Goal: Task Accomplishment & Management: Manage account settings

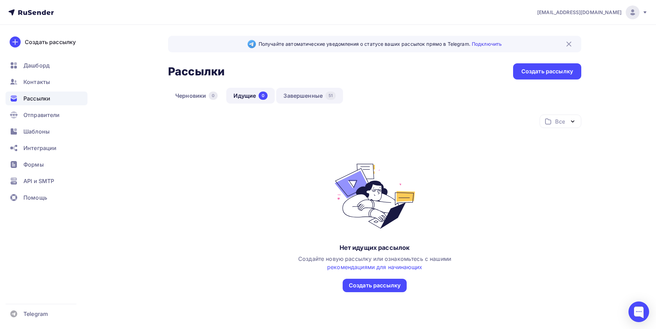
click at [312, 94] on link "Завершенные 51" at bounding box center [309, 96] width 67 height 16
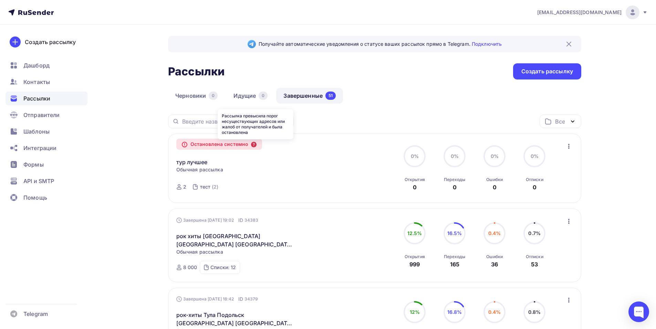
click at [254, 143] on icon at bounding box center [254, 145] width 6 height 6
click at [242, 145] on div "Остановлена системно" at bounding box center [219, 144] width 86 height 11
click at [190, 146] on div "Остановлена системно" at bounding box center [219, 144] width 86 height 11
click at [243, 147] on div "Остановлена системно" at bounding box center [219, 144] width 86 height 11
click at [256, 146] on icon at bounding box center [254, 145] width 6 height 6
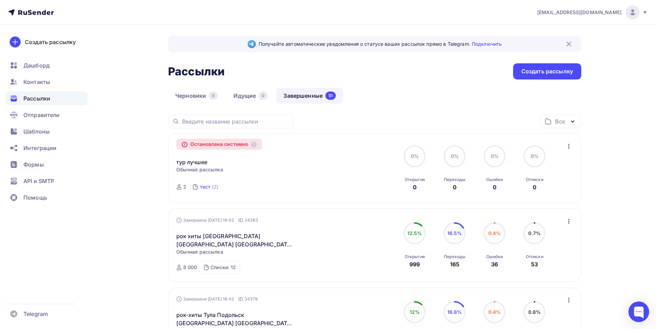
click at [211, 188] on link "тест (2)" at bounding box center [209, 187] width 20 height 11
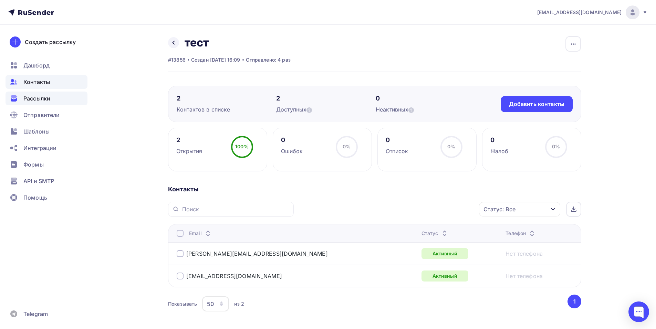
click at [44, 103] on div "Рассылки" at bounding box center [47, 99] width 82 height 14
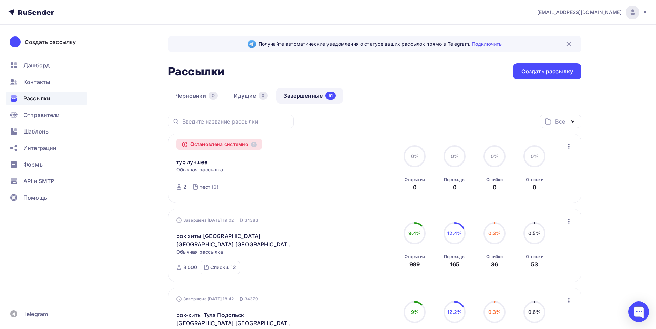
click at [186, 148] on div "Остановлена системно" at bounding box center [219, 144] width 86 height 11
click at [199, 170] on span "Обычная рассылка" at bounding box center [199, 169] width 47 height 7
click at [202, 162] on link "тур лучшее" at bounding box center [191, 162] width 31 height 8
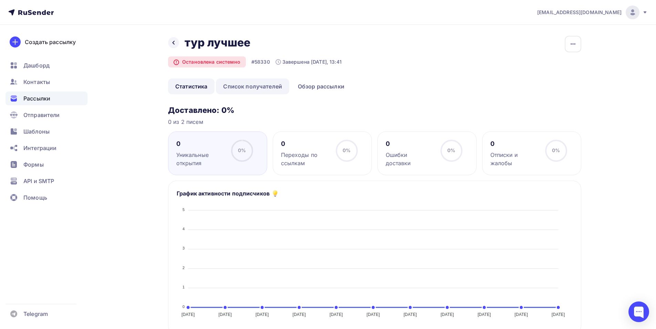
click at [242, 84] on link "Список получателей" at bounding box center [252, 87] width 73 height 16
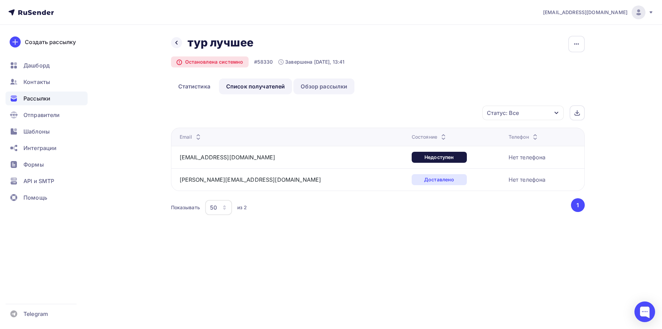
click at [319, 90] on link "Обзор рассылки" at bounding box center [323, 87] width 61 height 16
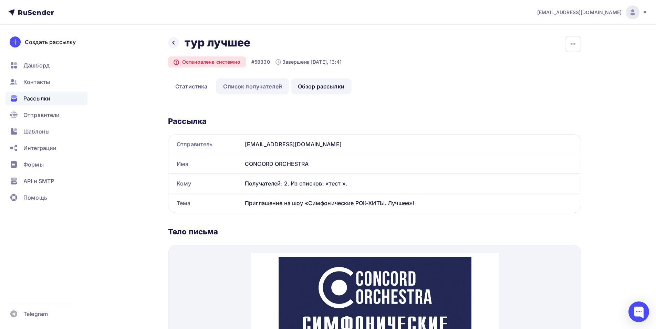
click at [249, 88] on link "Список получателей" at bounding box center [252, 87] width 73 height 16
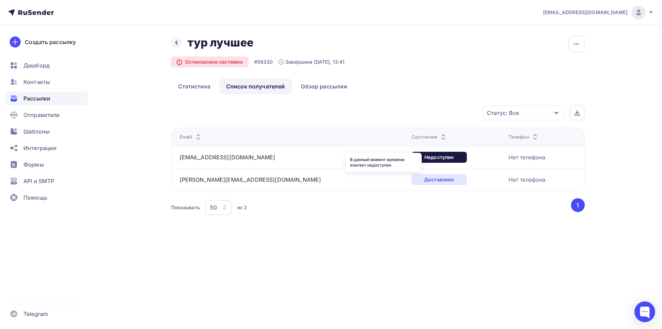
click at [393, 157] on div "В данный момент времени контакт недоступен" at bounding box center [384, 162] width 76 height 19
click at [320, 177] on div "nina.loseva1998@yandex.ru" at bounding box center [266, 179] width 172 height 11
click at [625, 78] on div "shedevru@yandex.ru Аккаунт Тарифы Выйти Создать рассылку Дашборд Контакты Рассы…" at bounding box center [331, 122] width 662 height 245
click at [28, 101] on span "Рассылки" at bounding box center [36, 98] width 27 height 8
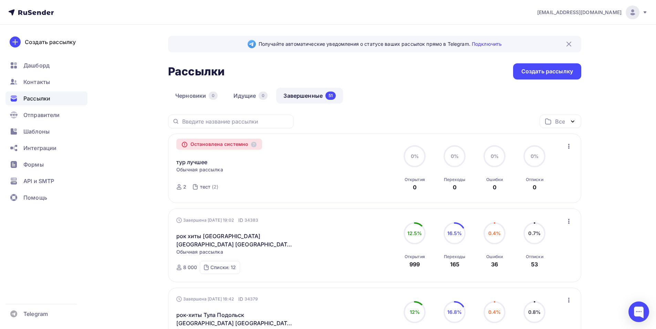
click at [261, 143] on div "Остановлена системно" at bounding box center [219, 144] width 86 height 11
click at [254, 144] on icon at bounding box center [254, 145] width 6 height 6
click at [253, 98] on link "Идущие 0" at bounding box center [250, 96] width 49 height 16
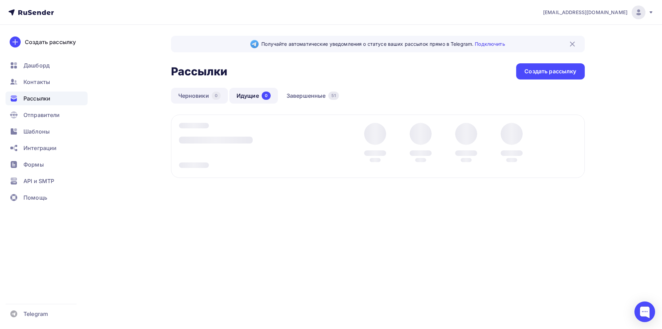
click at [203, 95] on link "Черновики 0" at bounding box center [199, 96] width 57 height 16
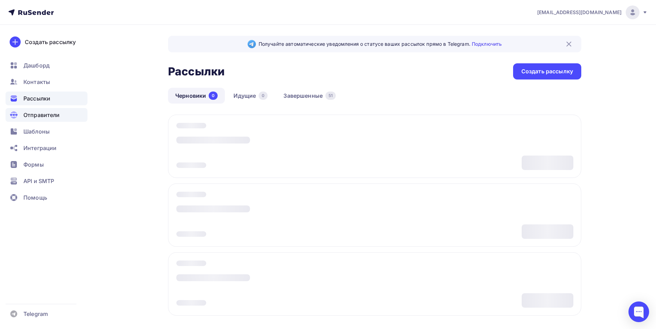
click at [49, 115] on span "Отправители" at bounding box center [41, 115] width 37 height 8
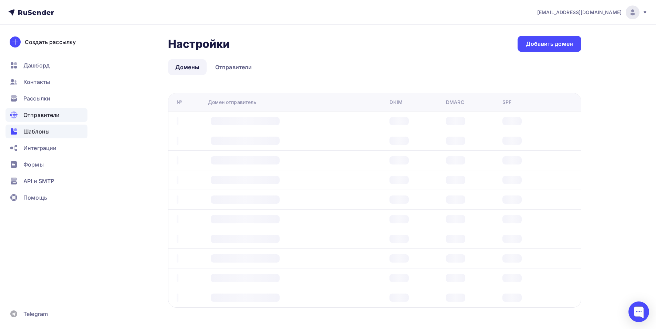
click at [29, 135] on span "Шаблоны" at bounding box center [36, 131] width 26 height 8
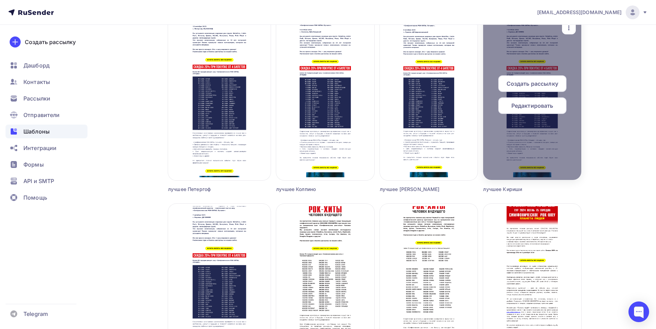
scroll to position [1344, 0]
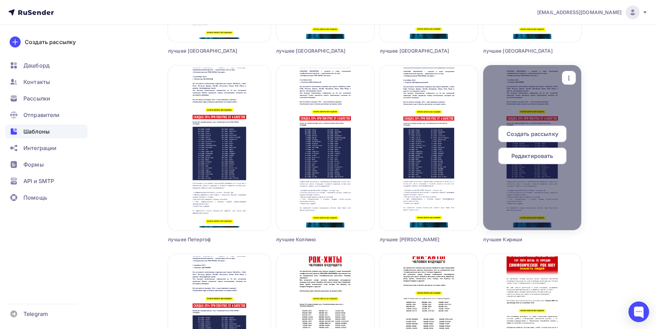
click at [533, 130] on span "Создать рассылку" at bounding box center [533, 134] width 52 height 8
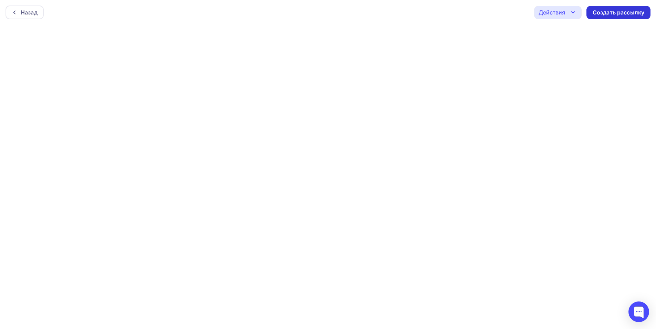
click at [593, 16] on div "Создать рассылку" at bounding box center [619, 13] width 52 height 8
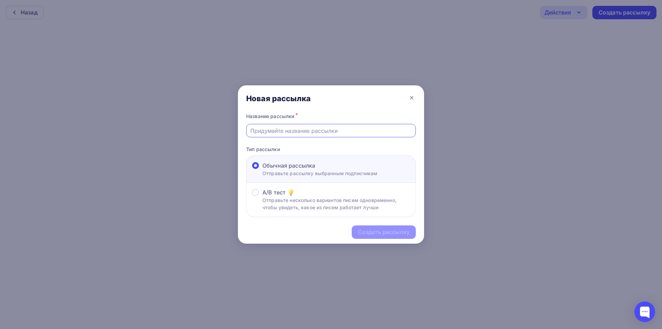
click at [304, 131] on input "text" at bounding box center [331, 131] width 162 height 8
type input "тест"
click at [387, 234] on div "Создать рассылку" at bounding box center [384, 232] width 52 height 8
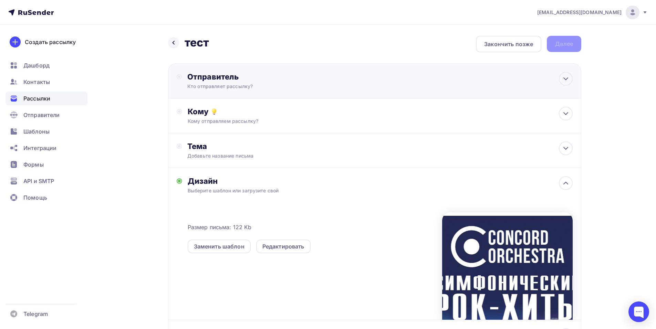
click at [304, 82] on div "Отправитель Кто отправляет рассылку? Email * shedevru@yandex.ru manager@shedevr…" at bounding box center [261, 81] width 149 height 18
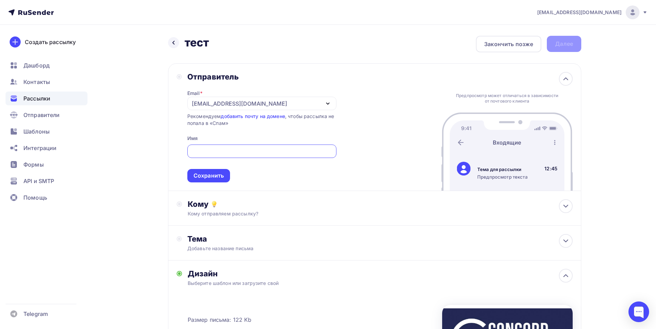
click at [207, 149] on input "text" at bounding box center [261, 151] width 141 height 8
paste input "CONCORD ORCHESTRA"
click at [251, 101] on div "[EMAIL_ADDRESS][DOMAIN_NAME]" at bounding box center [261, 103] width 149 height 13
type input "CONCORD ORCHESTRA"
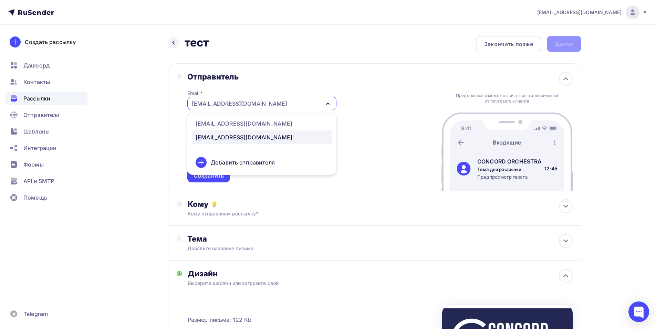
click at [252, 101] on div "[EMAIL_ADDRESS][DOMAIN_NAME]" at bounding box center [261, 103] width 149 height 13
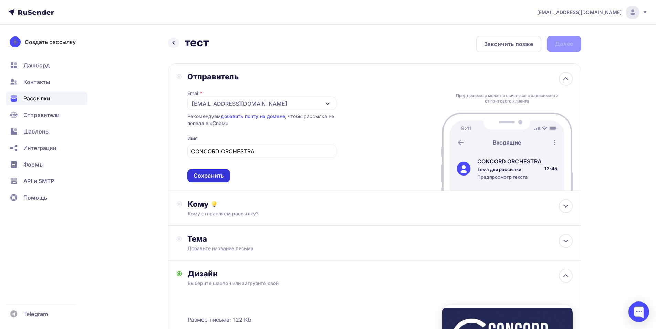
click at [222, 180] on div "Сохранить" at bounding box center [209, 176] width 30 height 8
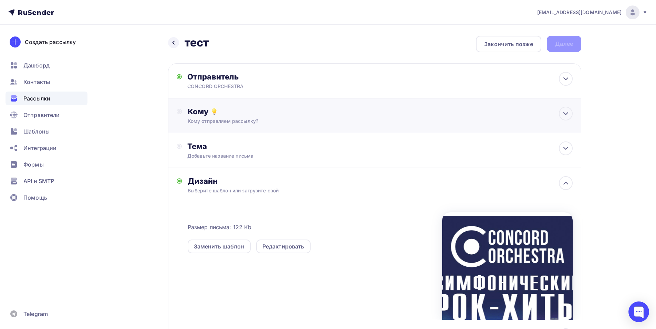
click at [262, 121] on div "Кому отправляем рассылку?" at bounding box center [361, 121] width 347 height 7
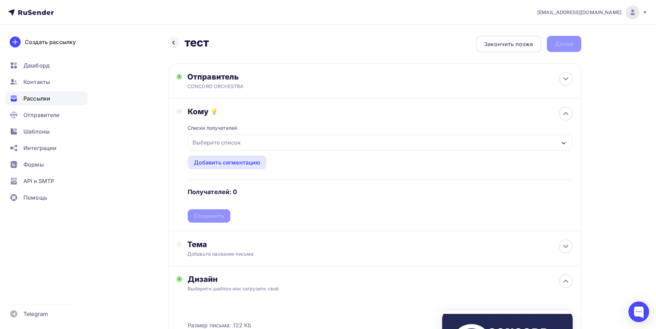
click at [274, 139] on div "Выберите список" at bounding box center [380, 143] width 385 height 16
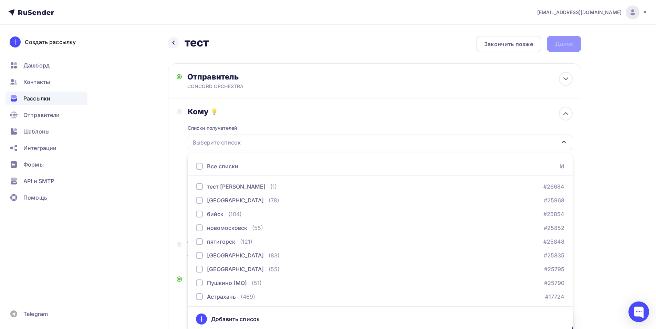
scroll to position [2, 0]
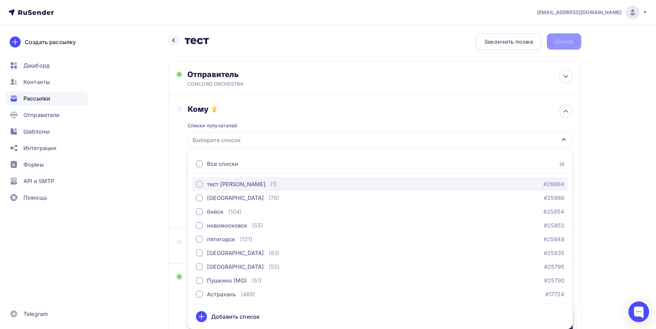
click at [235, 183] on div "тест Алексей" at bounding box center [236, 184] width 59 height 8
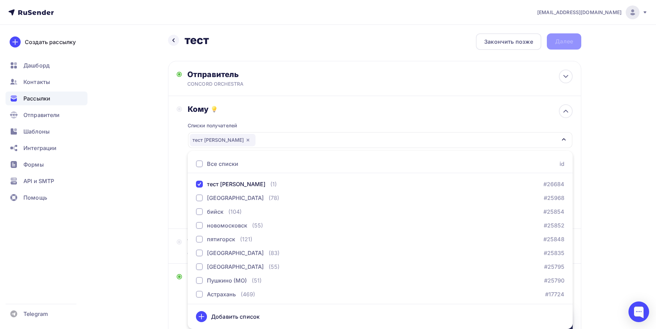
click at [322, 119] on div "Списки получателей тест Алексей Все списки id тест Алексей (1) #26684 красноярс…" at bounding box center [380, 167] width 385 height 106
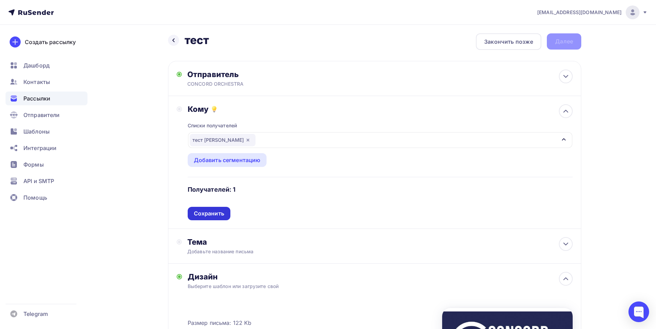
click at [207, 216] on div "Сохранить" at bounding box center [209, 214] width 30 height 8
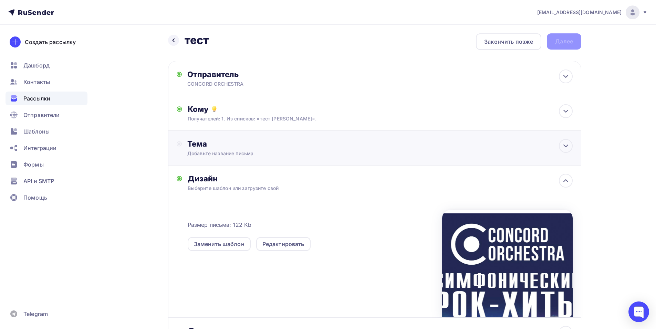
click at [242, 149] on div "Тема Добавьте название письма Тема * Рекомендуем использовать не более 150 симв…" at bounding box center [255, 148] width 136 height 18
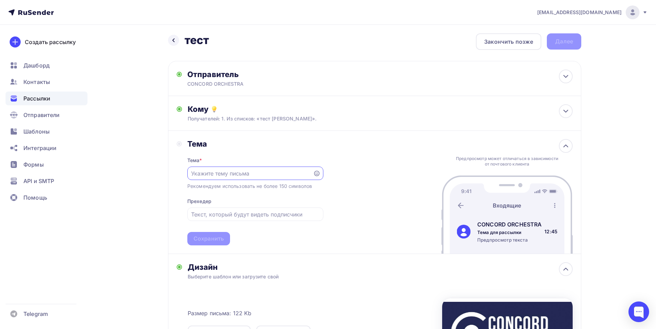
scroll to position [0, 0]
paste input "шоу «Симфонические РОК-ХИТЫ. Лучшее»"
click at [233, 175] on input "Приглашение шоу «Симфонические РОК-ХИТЫ. Лучшее»" at bounding box center [250, 174] width 118 height 8
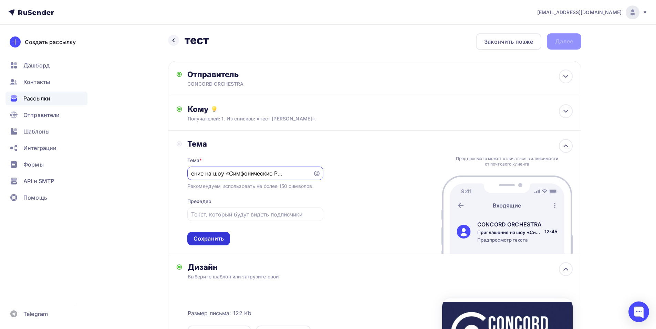
type input "Приглашение на шоу «Симфонические РОК-ХИТЫ. Лучшее»"
click at [203, 236] on div "Сохранить" at bounding box center [209, 239] width 30 height 8
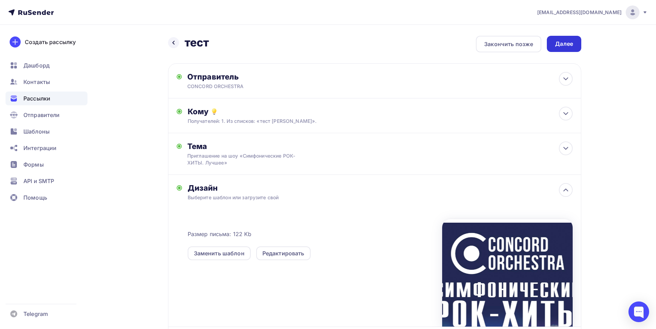
click at [551, 45] on div "Далее" at bounding box center [564, 44] width 34 height 16
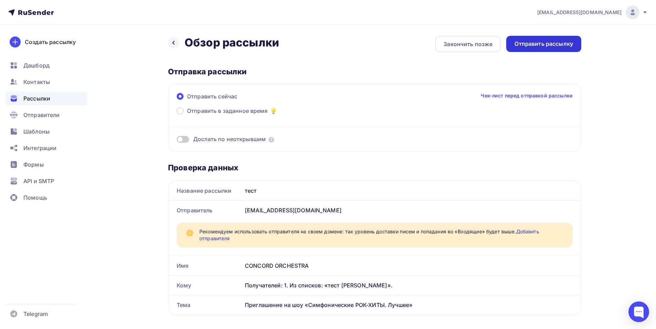
click at [529, 45] on div "Отправить рассылку" at bounding box center [544, 44] width 59 height 8
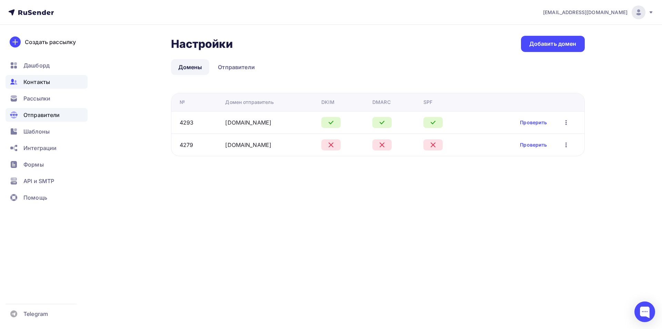
click at [46, 88] on div "Контакты" at bounding box center [47, 82] width 82 height 14
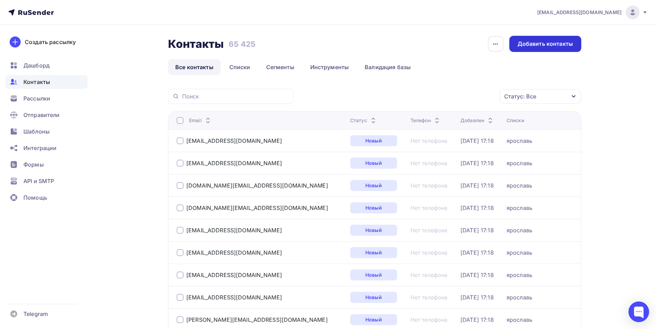
click at [557, 50] on div "Добавить контакты" at bounding box center [546, 44] width 72 height 16
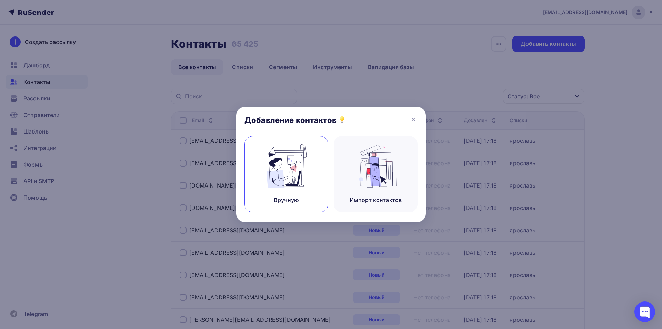
click at [279, 176] on img at bounding box center [286, 165] width 46 height 43
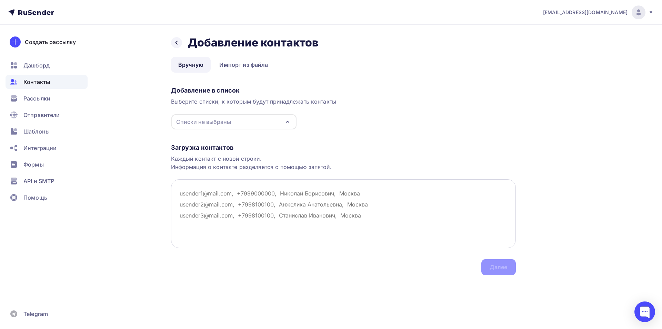
paste textarea "bogdanov@concordorchestra.ru"
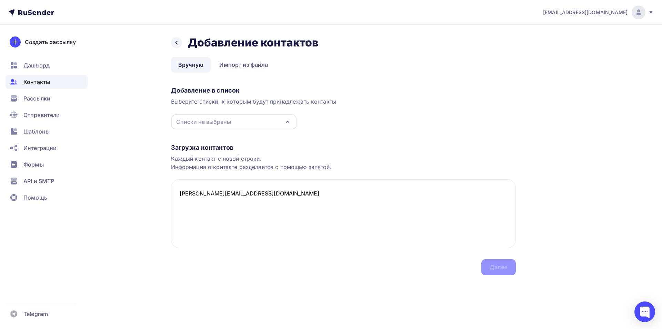
type textarea "bogdanov@concordorchestra.ru"
click at [220, 131] on div "Загрузка контактов Каждый контакт с новой строки. Информация о контакте разделя…" at bounding box center [343, 203] width 345 height 146
click at [220, 125] on div "Списки не выбраны" at bounding box center [203, 122] width 55 height 8
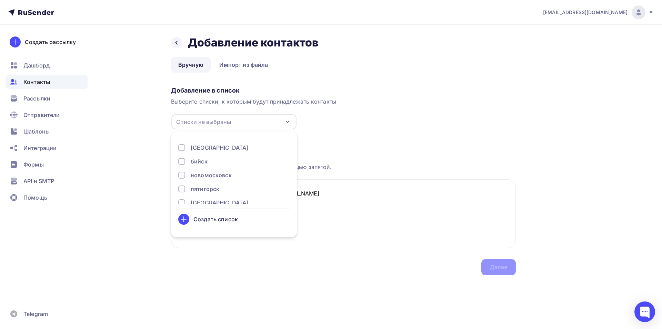
click at [196, 220] on div "Создать список" at bounding box center [215, 219] width 44 height 8
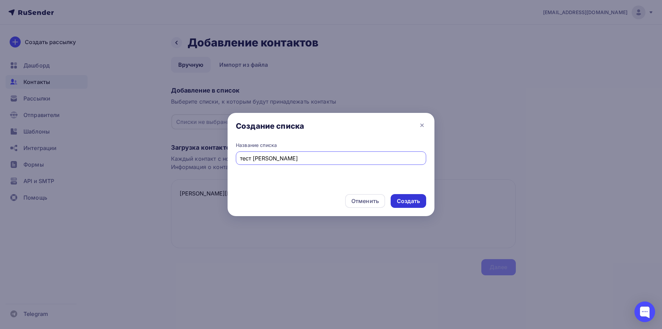
type input "тест [PERSON_NAME]"
click at [401, 202] on div "Создать" at bounding box center [408, 201] width 23 height 8
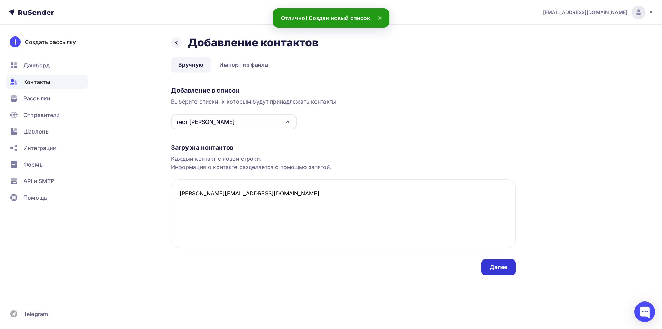
click at [497, 272] on div "Далее" at bounding box center [498, 267] width 34 height 16
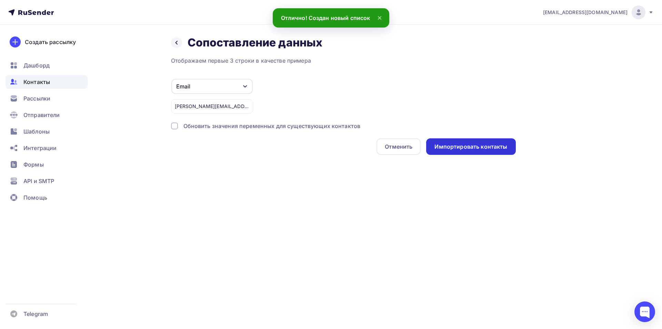
click at [490, 149] on div "Импортировать контакты" at bounding box center [470, 147] width 73 height 8
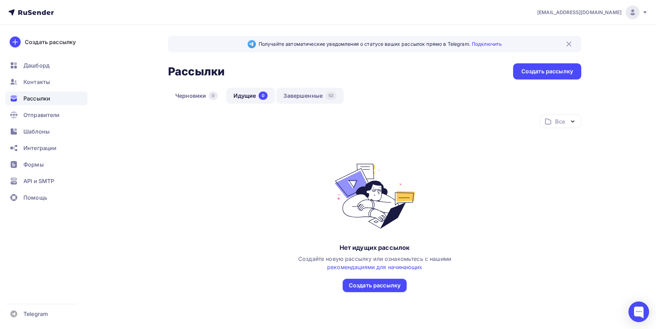
click at [309, 95] on link "Завершенные 52" at bounding box center [310, 96] width 68 height 16
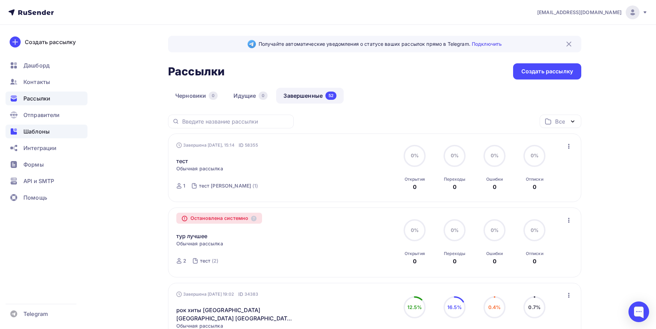
click at [48, 127] on span "Шаблоны" at bounding box center [36, 131] width 26 height 8
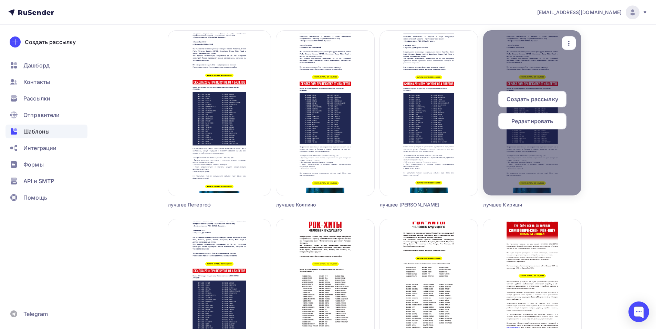
scroll to position [1378, 0]
click at [523, 100] on span "Создать рассылку" at bounding box center [533, 99] width 52 height 8
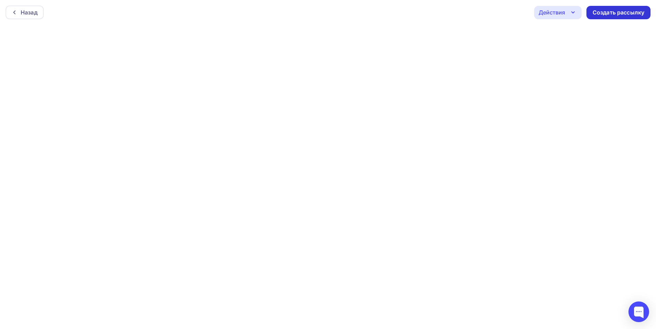
click at [608, 13] on div "Создать рассылку" at bounding box center [619, 13] width 52 height 8
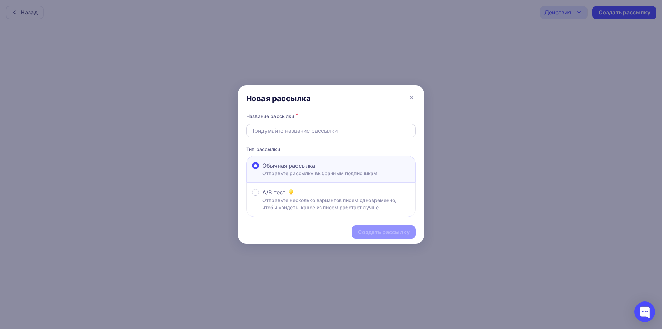
click at [289, 131] on input "text" at bounding box center [331, 131] width 162 height 8
type input "кириши лучшее"
click at [398, 232] on div "Создать рассылку" at bounding box center [384, 232] width 52 height 8
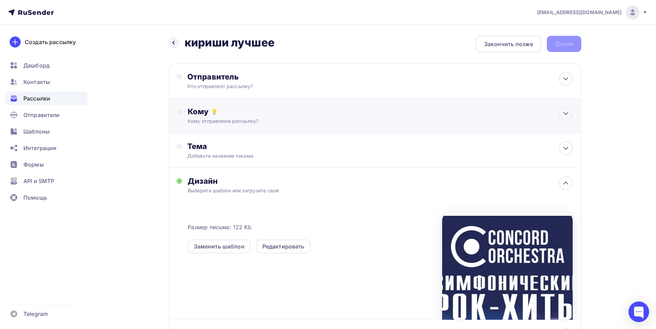
drag, startPoint x: 281, startPoint y: 117, endPoint x: 278, endPoint y: 119, distance: 4.0
click at [279, 118] on div "Кому Кому отправляем рассылку? Списки получателей Выберите список Все списки id…" at bounding box center [380, 116] width 385 height 18
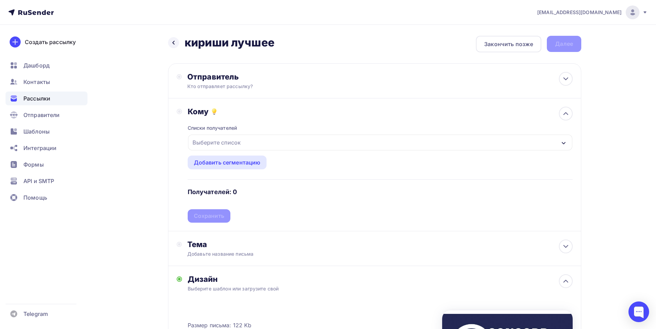
click at [273, 145] on div "Выберите список" at bounding box center [380, 143] width 385 height 16
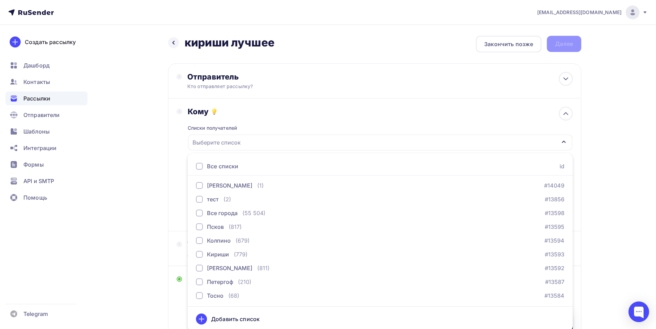
scroll to position [1200, 0]
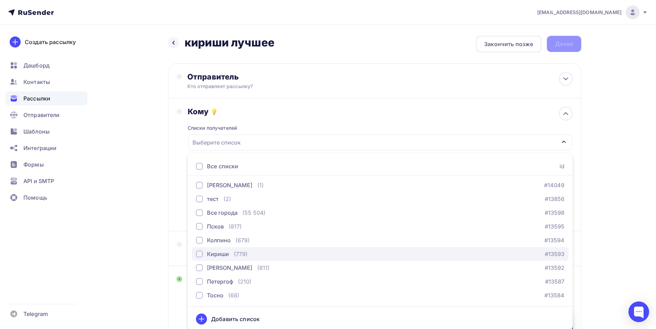
click at [238, 256] on div "(779)" at bounding box center [241, 254] width 14 height 8
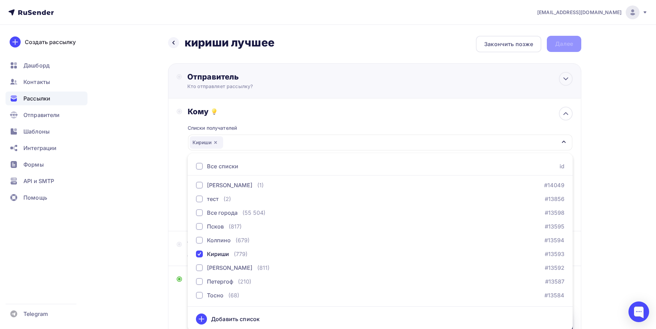
click at [393, 93] on div "Отправитель Кто отправляет рассылку? Email * shedevru@yandex.ru manager@shedevr…" at bounding box center [374, 80] width 413 height 35
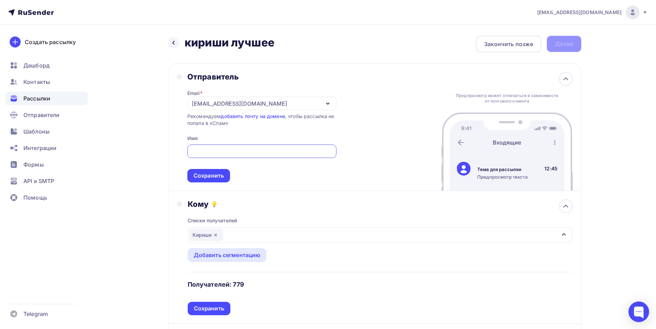
scroll to position [0, 0]
paste input "CONCORD ORCHESTRA"
type input "CONCORD ORCHESTRA"
click at [218, 178] on div "Сохранить" at bounding box center [209, 176] width 30 height 8
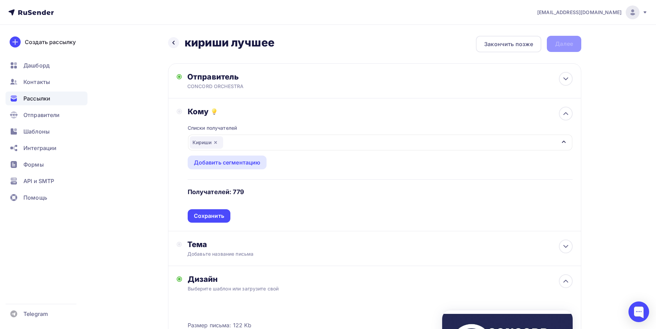
scroll to position [34, 0]
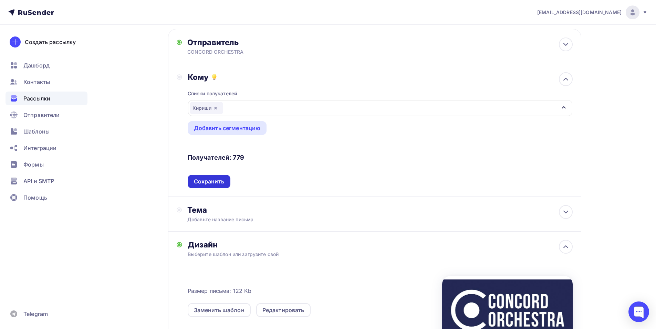
click at [215, 184] on div "Сохранить" at bounding box center [209, 182] width 30 height 8
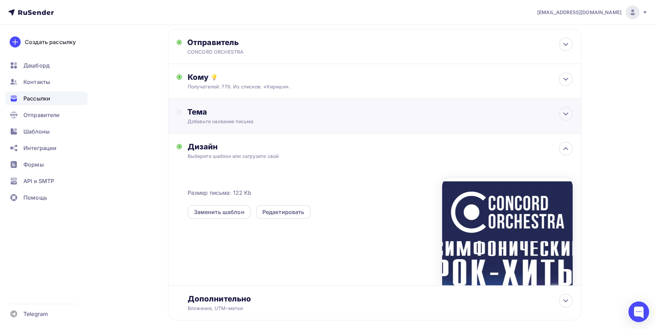
click at [225, 117] on div "Тема Добавьте название письма Тема * Рекомендуем использовать не более 150 симв…" at bounding box center [255, 116] width 136 height 18
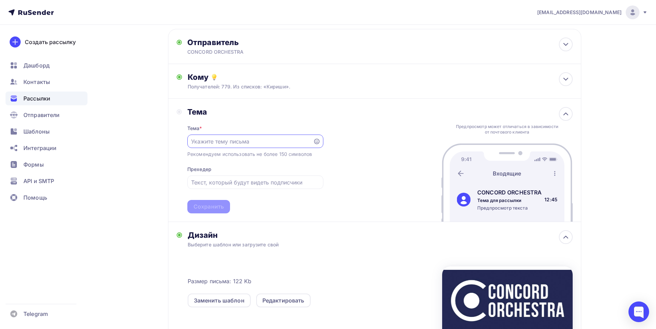
scroll to position [0, 0]
click at [197, 140] on input "text" at bounding box center [250, 141] width 118 height 8
paste input "на грандиозное шоу «Симфонические РОК-ХИТЫ. Лучшее»"
click at [199, 143] on input "Приглашение на грандиозное шоу «Симфонические РОК-ХИТЫ. Лучшее»" at bounding box center [250, 141] width 118 height 8
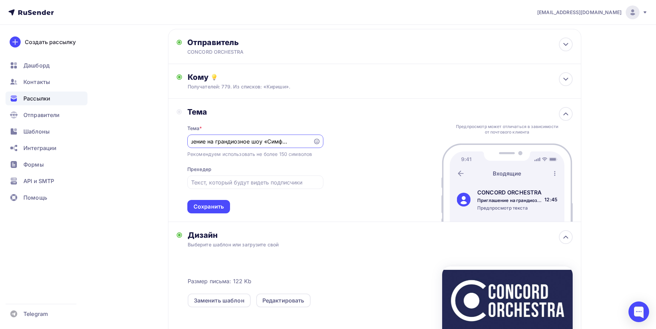
scroll to position [0, 0]
drag, startPoint x: 226, startPoint y: 143, endPoint x: 237, endPoint y: 140, distance: 10.9
click at [237, 140] on input "Приглашение на грандиозное шоу «Симфонические РОК-ХИТЫ. Лучшее»" at bounding box center [250, 141] width 118 height 8
click at [277, 139] on input "Приглашение на грандиозное шоу «Симфонические РОК-ХИТЫ. Лучшее»" at bounding box center [250, 141] width 118 height 8
click at [238, 142] on input "Приглашение на грандиозное шоу «Симфонические РОК-ХИТЫ. Лучшее»" at bounding box center [250, 141] width 118 height 8
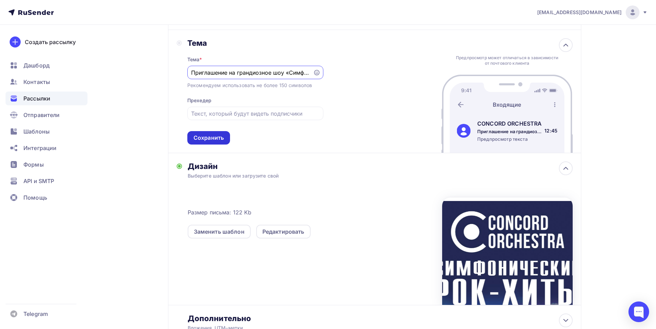
type input "Приглашение на грандиозное шоу «Симфонические РОК-ХИТЫ. Лучшее»"
click at [211, 136] on div "Сохранить" at bounding box center [209, 138] width 30 height 8
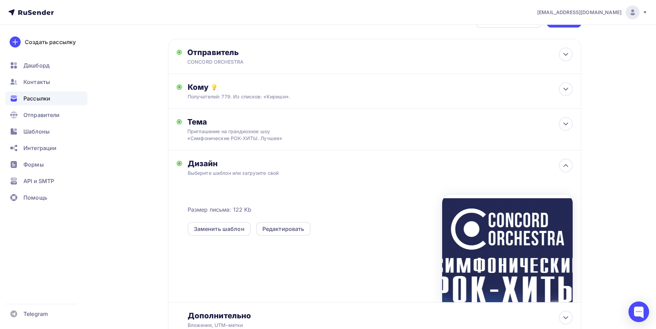
scroll to position [77, 0]
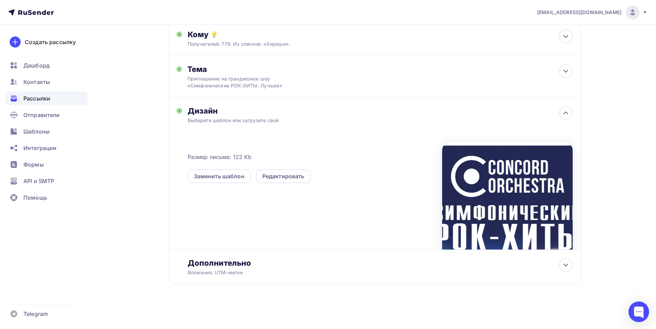
click at [544, 222] on div at bounding box center [507, 195] width 131 height 107
click at [419, 185] on div "Размер письма: 122 Kb Заменить шаблон Редактировать" at bounding box center [380, 192] width 385 height 115
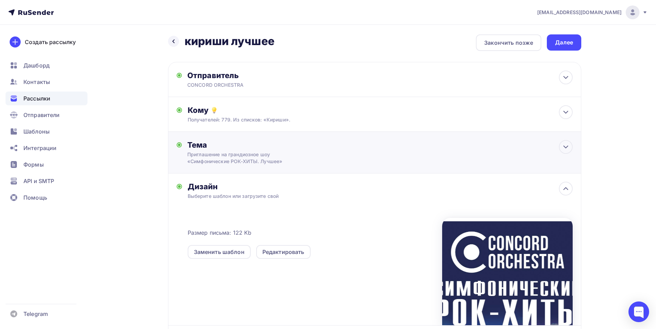
scroll to position [0, 0]
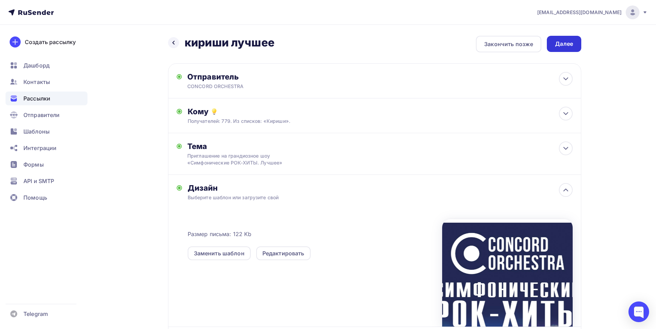
click at [558, 44] on div "Далее" at bounding box center [564, 44] width 18 height 8
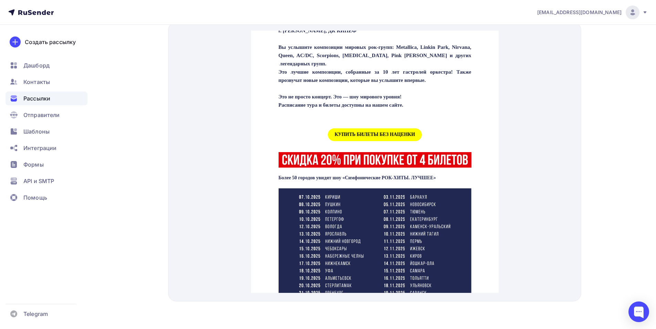
scroll to position [276, 0]
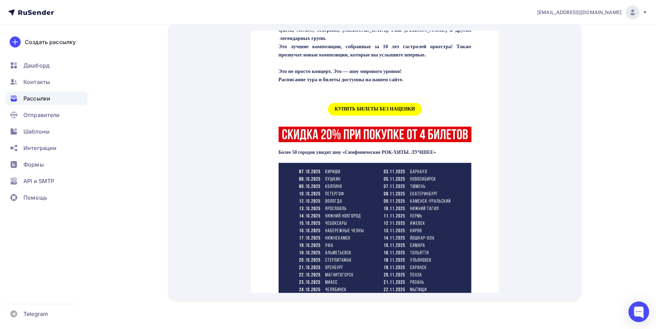
click at [359, 107] on span "КУПИТЬ БИЛЕТЫ БЕЗ НАЦЕНКИ" at bounding box center [375, 101] width 94 height 13
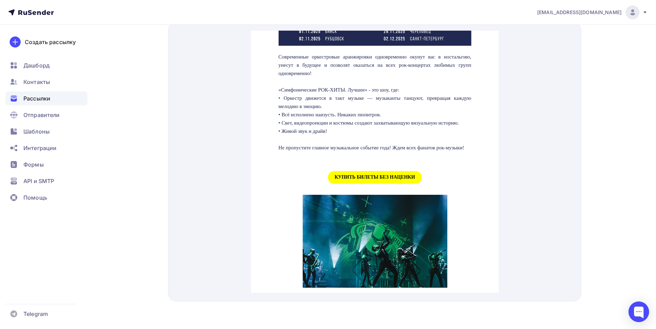
scroll to position [689, 0]
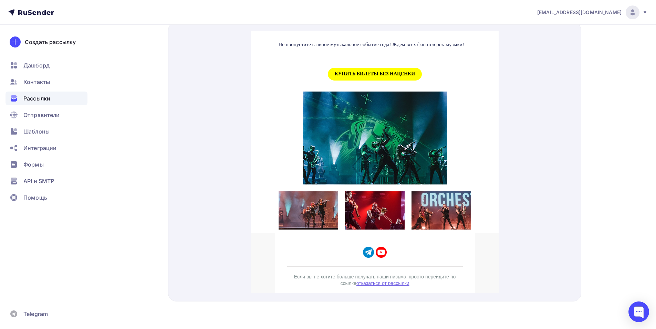
click at [350, 72] on span "КУПИТЬ БИЛЕТЫ БЕЗ НАЦЕНКИ" at bounding box center [375, 66] width 94 height 13
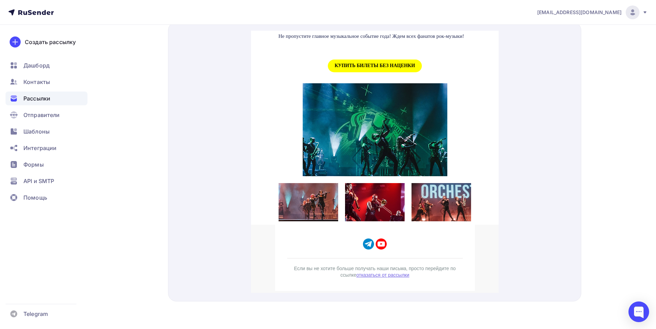
scroll to position [699, 0]
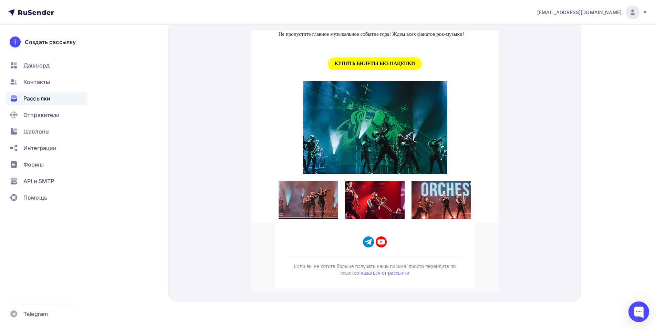
click at [366, 239] on img "Telegram icon" at bounding box center [368, 233] width 11 height 11
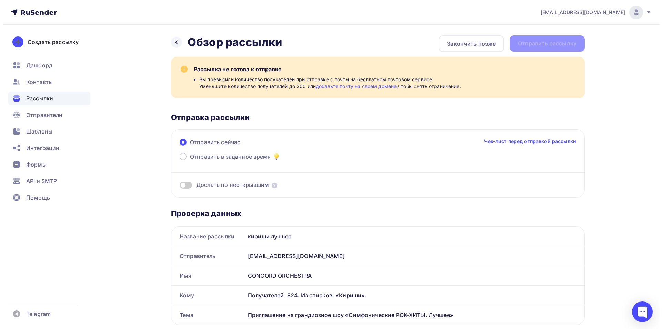
scroll to position [0, 0]
click at [238, 74] on div "Рассылка не готова к отправке Вы превысили количество получателей при отправке …" at bounding box center [382, 77] width 382 height 25
drag, startPoint x: 249, startPoint y: 72, endPoint x: 301, endPoint y: 72, distance: 52.4
click at [301, 72] on div "Рассылка не готова к отправке" at bounding box center [382, 69] width 382 height 8
drag, startPoint x: 245, startPoint y: 80, endPoint x: 314, endPoint y: 87, distance: 68.9
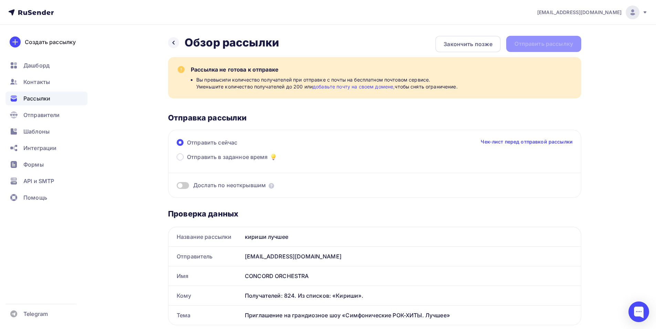
click at [314, 87] on span "Вы превысили количество получателей при отправке с почты на бесплатном почтовом…" at bounding box center [327, 83] width 262 height 14
click at [173, 44] on icon at bounding box center [174, 43] width 6 height 6
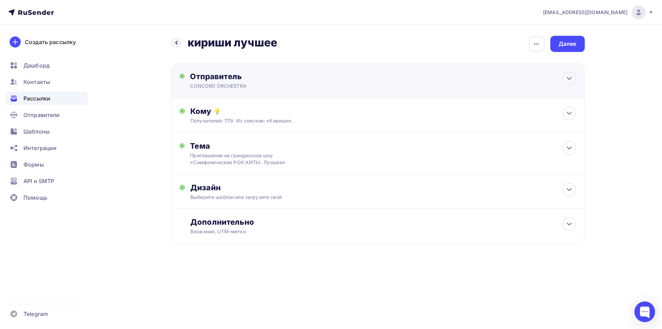
click at [249, 78] on div "Отправитель" at bounding box center [264, 77] width 149 height 10
type input "CONCORD ORCHESTRA"
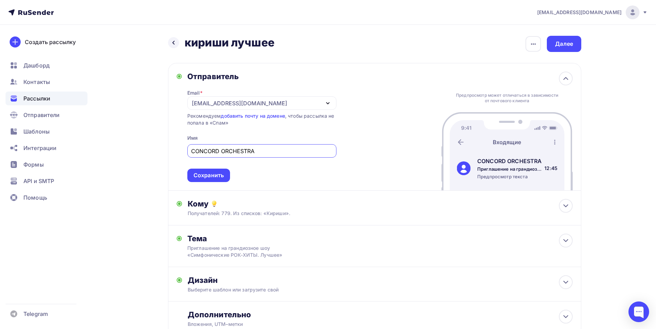
click at [241, 103] on div "[EMAIL_ADDRESS][DOMAIN_NAME]" at bounding box center [239, 103] width 95 height 8
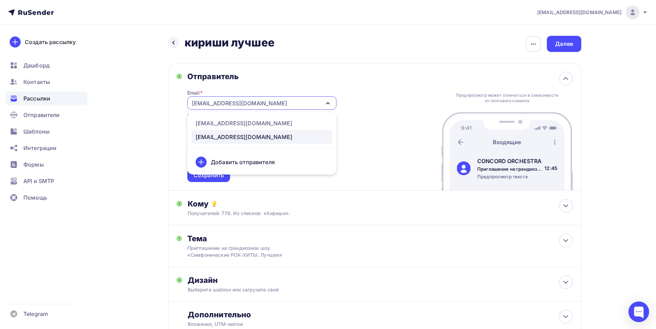
click at [386, 111] on div "Отправитель Email * shedevru@yandex.ru manager@shedevru.ru shedevru@yandex.ru Д…" at bounding box center [374, 127] width 413 height 128
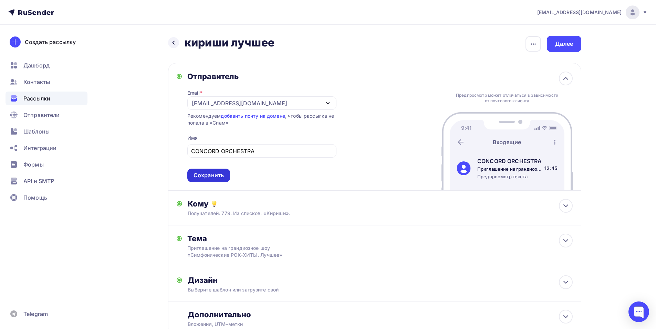
click at [223, 177] on div "Сохранить" at bounding box center [209, 176] width 30 height 8
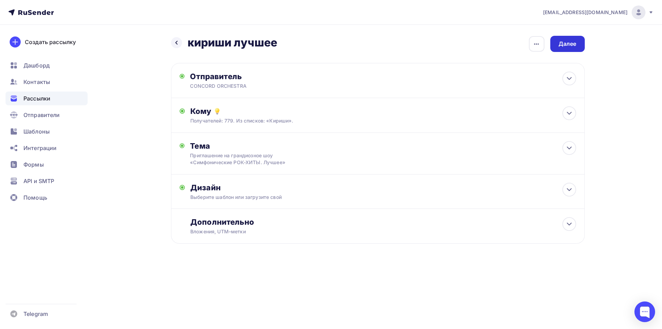
click at [581, 42] on div "Далее" at bounding box center [567, 44] width 34 height 16
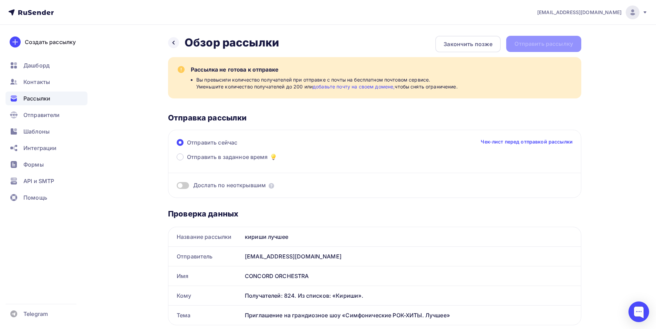
click at [420, 86] on span "Вы превысили количество получателей при отправке с почты на бесплатном почтовом…" at bounding box center [327, 83] width 262 height 14
click at [337, 85] on link "добавьте почту на своем домене," at bounding box center [354, 87] width 82 height 6
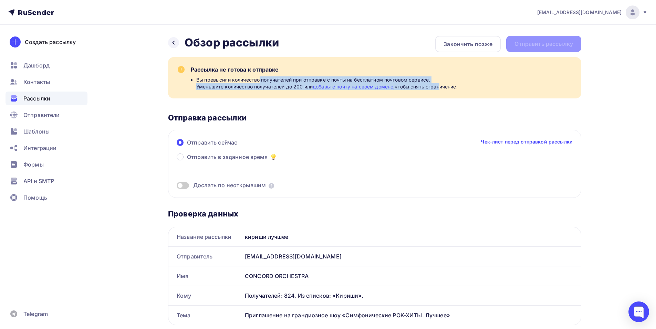
drag, startPoint x: 260, startPoint y: 81, endPoint x: 403, endPoint y: 85, distance: 143.0
click at [403, 85] on span "Вы превысили количество получателей при отправке с почты на бесплатном почтовом…" at bounding box center [327, 83] width 262 height 14
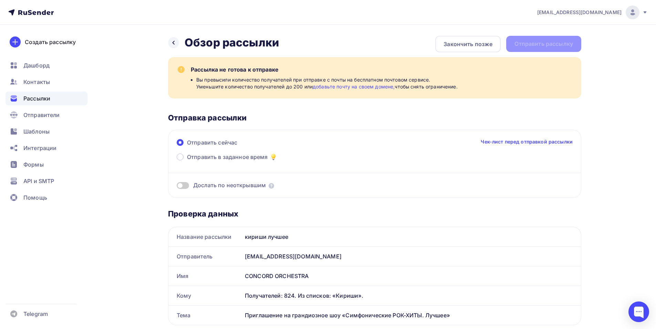
click at [363, 113] on div "Отправка рассылки" at bounding box center [374, 118] width 413 height 10
drag, startPoint x: 188, startPoint y: 87, endPoint x: 307, endPoint y: 90, distance: 118.6
click at [301, 90] on div "Рассылка не готова к отправке Вы превысили количество получателей при отправке …" at bounding box center [374, 77] width 413 height 41
click at [310, 110] on div "Рассылка не готова к отправке Вы превысили количество получателей при отправке …" at bounding box center [374, 127] width 413 height 141
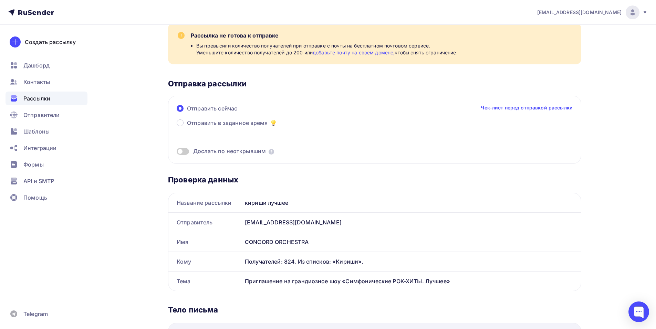
scroll to position [34, 0]
click at [617, 10] on span "[EMAIL_ADDRESS][DOMAIN_NAME]" at bounding box center [579, 12] width 84 height 7
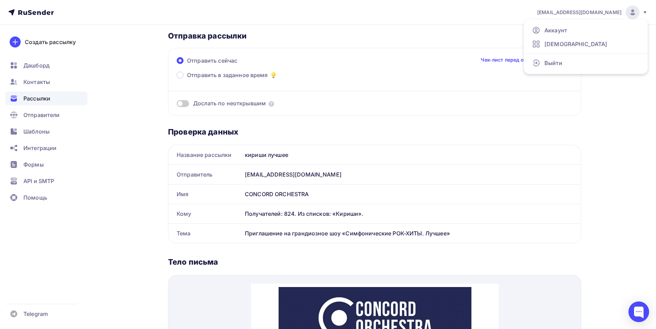
scroll to position [103, 0]
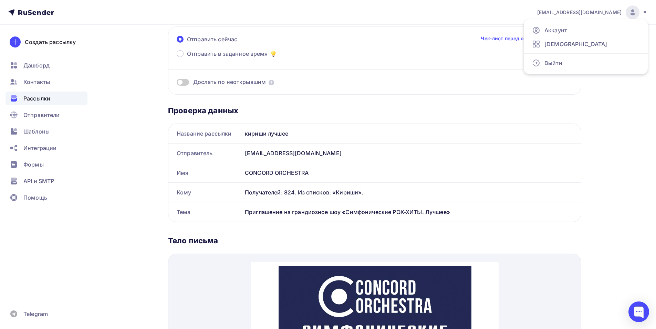
drag, startPoint x: 235, startPoint y: 153, endPoint x: 339, endPoint y: 153, distance: 103.4
click at [339, 153] on div "Отправитель shedevru@yandex.ru" at bounding box center [374, 153] width 413 height 19
click at [86, 20] on nav "shedevru@yandex.ru Аккаунт Тарифы Выйти Создать рассылку Дашборд Контакты Рассы…" at bounding box center [328, 12] width 656 height 25
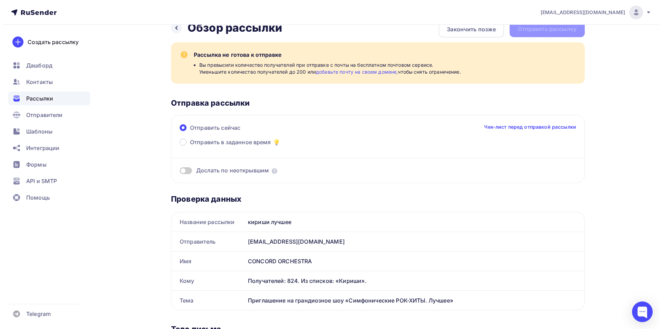
scroll to position [0, 0]
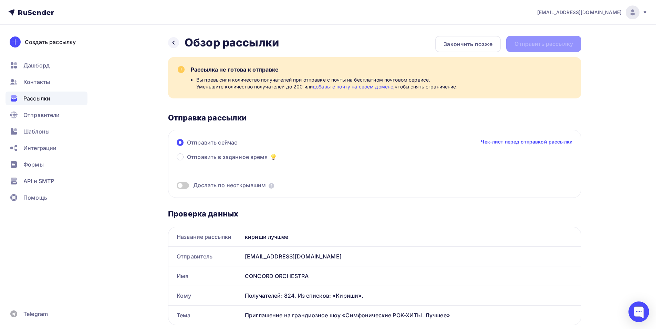
click at [642, 16] on div "[EMAIL_ADDRESS][DOMAIN_NAME]" at bounding box center [592, 13] width 111 height 14
click at [345, 120] on div "Отправка рассылки" at bounding box center [374, 118] width 413 height 10
click at [592, 12] on span "[EMAIL_ADDRESS][DOMAIN_NAME]" at bounding box center [579, 12] width 84 height 7
click at [253, 115] on div "Отправка рассылки" at bounding box center [374, 118] width 413 height 10
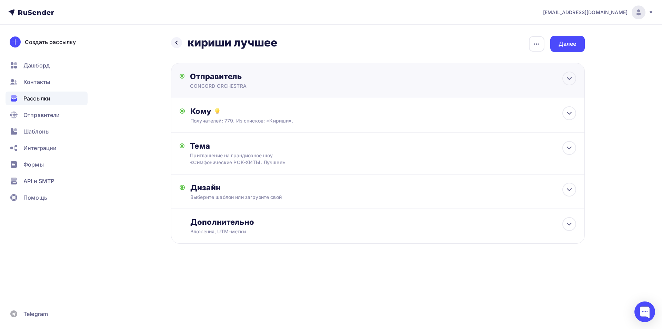
click at [302, 69] on div "Отправитель CONCORD ORCHESTRA Email * shedevru@yandex.ru manager@shedevru.ru sh…" at bounding box center [377, 80] width 413 height 35
type input "CONCORD ORCHESTRA"
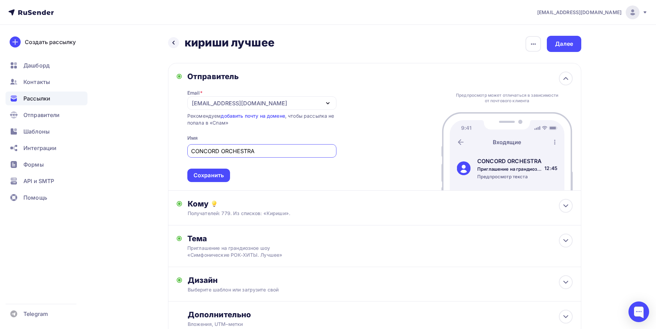
click at [279, 99] on div "[EMAIL_ADDRESS][DOMAIN_NAME]" at bounding box center [261, 102] width 149 height 13
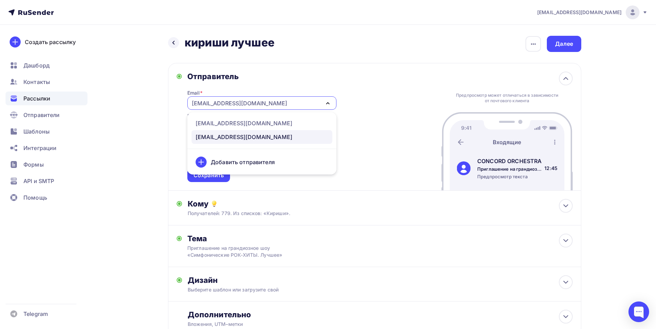
click at [242, 137] on div "[EMAIL_ADDRESS][DOMAIN_NAME]" at bounding box center [244, 137] width 97 height 8
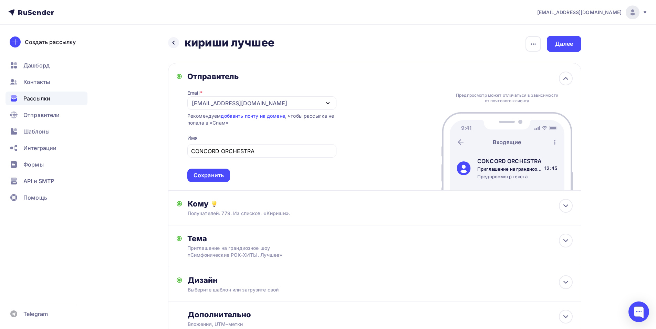
click at [648, 16] on div "[EMAIL_ADDRESS][DOMAIN_NAME]" at bounding box center [592, 13] width 111 height 14
click at [356, 78] on div "Отправитель Email * shedevru@yandex.ru manager@shedevru.ru shedevru@yandex.ru Д…" at bounding box center [374, 127] width 413 height 128
click at [643, 14] on icon at bounding box center [646, 13] width 6 height 6
click at [325, 93] on div "Email * shedevru@yandex.ru manager@shedevru.ru shedevru@yandex.ru Добавить отпр…" at bounding box center [261, 131] width 149 height 101
click at [224, 104] on div "[EMAIL_ADDRESS][DOMAIN_NAME]" at bounding box center [239, 103] width 95 height 8
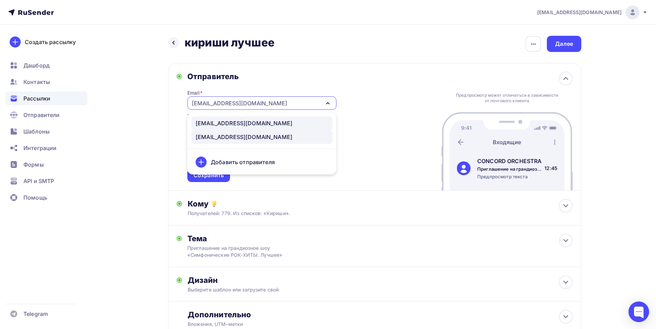
click at [231, 122] on div "[EMAIL_ADDRESS][DOMAIN_NAME]" at bounding box center [244, 123] width 97 height 8
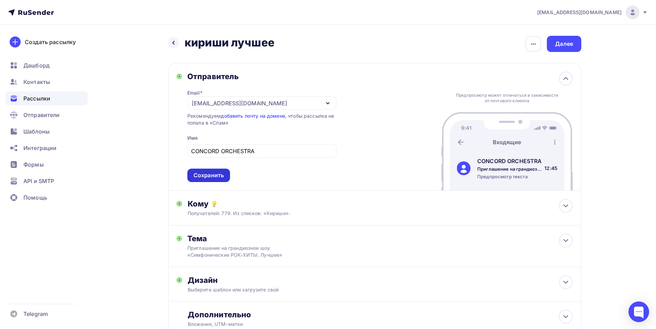
click at [219, 177] on div "Сохранить" at bounding box center [209, 176] width 30 height 8
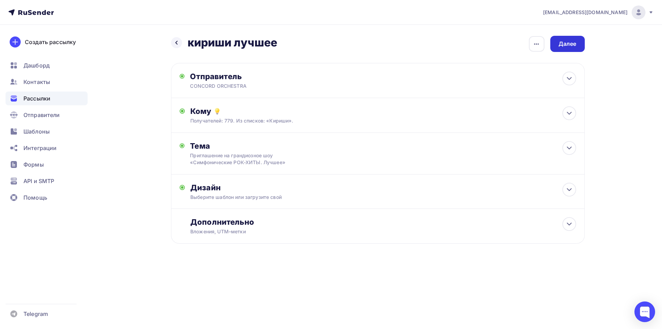
click at [562, 46] on div "Далее" at bounding box center [567, 44] width 18 height 8
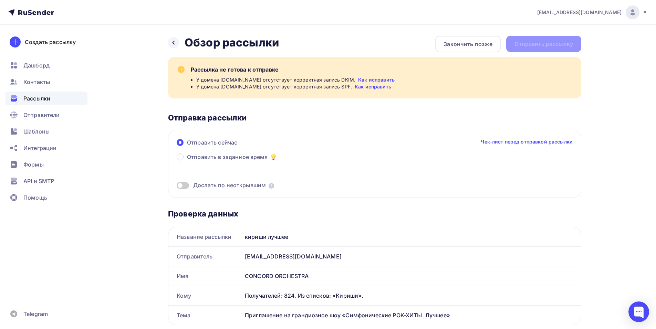
drag, startPoint x: 223, startPoint y: 81, endPoint x: 383, endPoint y: 89, distance: 161.1
click at [382, 89] on ul "У домена shedevru.ru отсутствует корректная запись DKIM. Как исправить У домена…" at bounding box center [382, 83] width 382 height 14
click at [429, 83] on div "У домена shedevru.ru отсутствует корректная запись DKIM. Как исправить" at bounding box center [384, 79] width 377 height 7
click at [315, 107] on div "Рассылка не готова к отправке У домена shedevru.ru отсутствует корректная запис…" at bounding box center [374, 127] width 413 height 141
click at [263, 88] on span "У домена shedevru.ru отсутствует корректная запись SPF." at bounding box center [274, 86] width 156 height 7
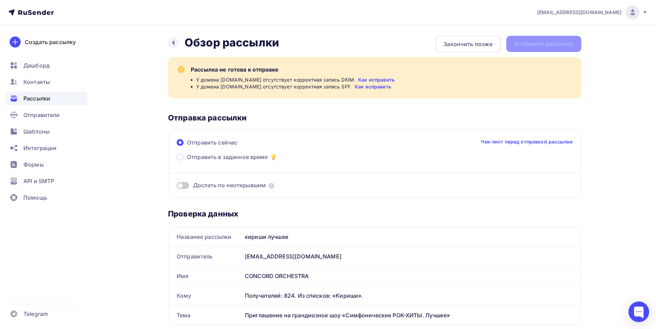
click at [359, 78] on link "Как исправить" at bounding box center [376, 79] width 37 height 7
click at [355, 86] on link "Как исправить" at bounding box center [373, 86] width 37 height 7
click at [49, 97] on span "Рассылки" at bounding box center [36, 98] width 27 height 8
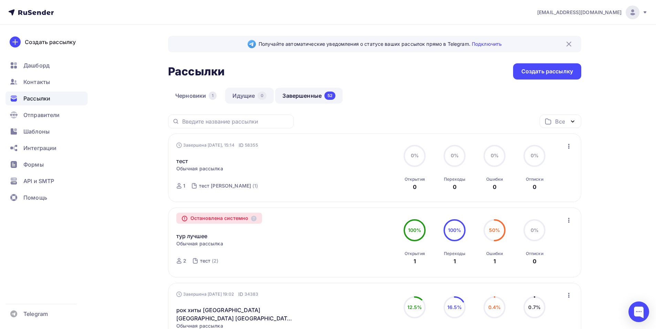
click at [244, 95] on link "Идущие 0" at bounding box center [249, 96] width 49 height 16
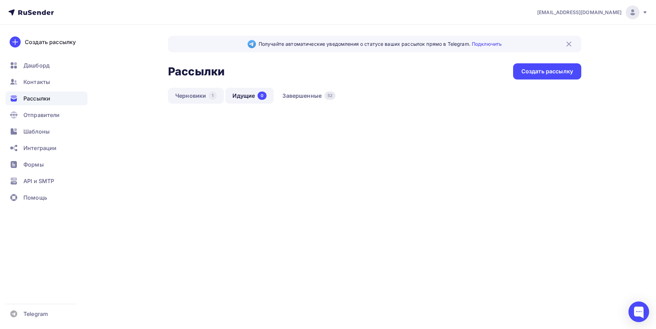
click at [194, 93] on link "Черновики 1" at bounding box center [196, 96] width 56 height 16
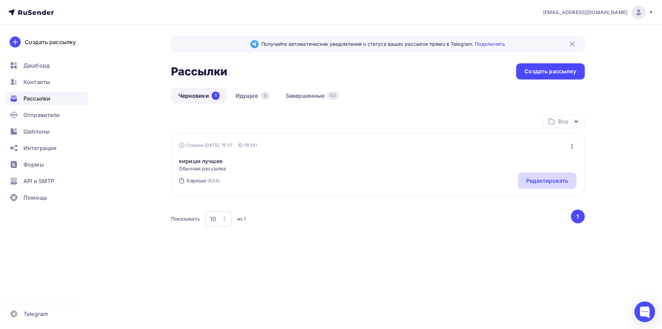
click at [534, 183] on div "Редактировать" at bounding box center [547, 181] width 42 height 8
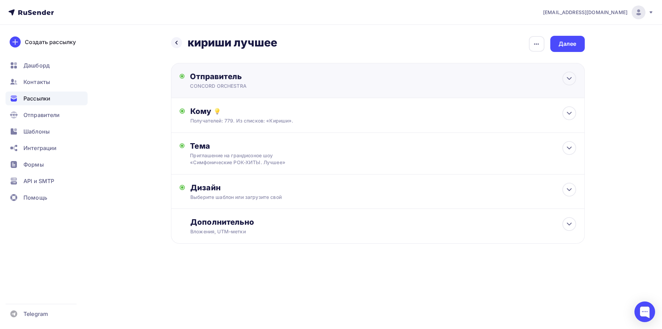
click at [250, 82] on div "Отправитель CONCORD ORCHESTRA Email * shedevru@yandex.ru manager@shedevru.ru sh…" at bounding box center [264, 81] width 149 height 18
type input "CONCORD ORCHESTRA"
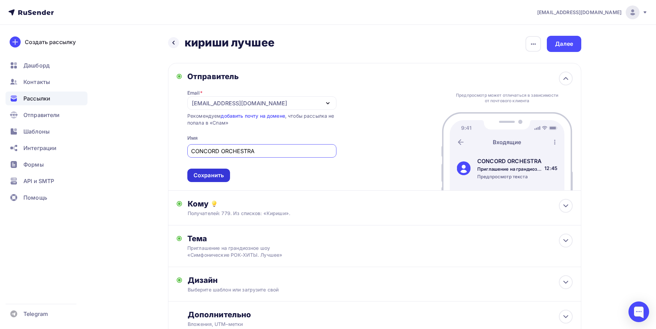
click at [219, 175] on div "Сохранить" at bounding box center [209, 176] width 30 height 8
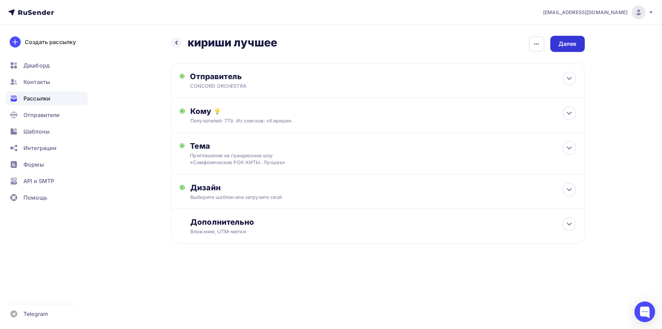
click at [566, 46] on div "Далее" at bounding box center [567, 44] width 18 height 8
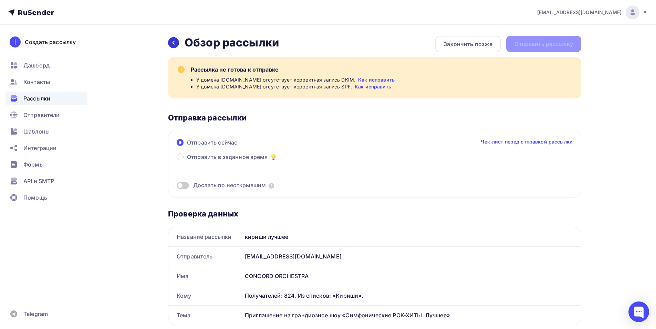
click at [175, 38] on div at bounding box center [173, 42] width 11 height 11
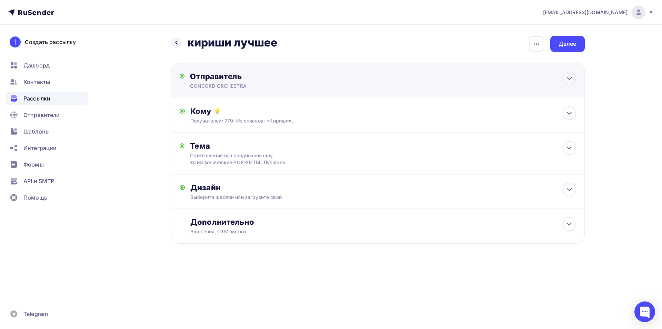
click at [295, 81] on div "Отправитель" at bounding box center [264, 77] width 149 height 10
type input "CONCORD ORCHESTRA"
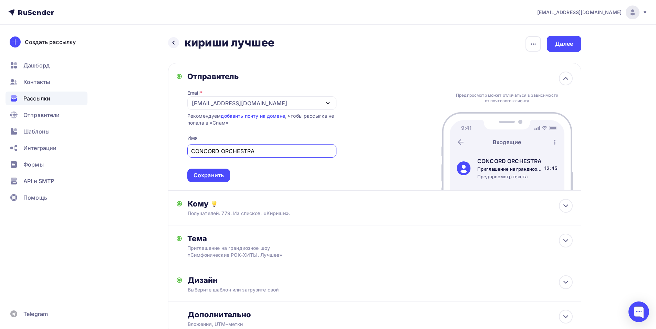
click at [258, 98] on div "[EMAIL_ADDRESS][DOMAIN_NAME]" at bounding box center [261, 102] width 149 height 13
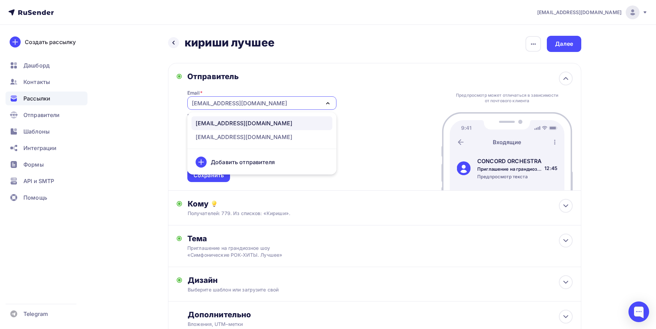
click at [86, 13] on nav "shedevru@yandex.ru Аккаунт Тарифы Выйти Создать рассылку Дашборд Контакты Рассы…" at bounding box center [328, 12] width 656 height 25
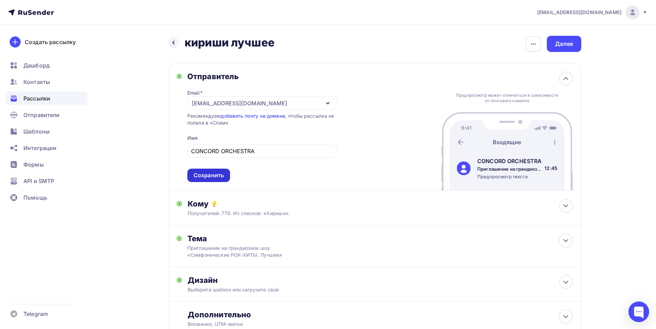
click at [211, 179] on div "Сохранить" at bounding box center [209, 176] width 30 height 8
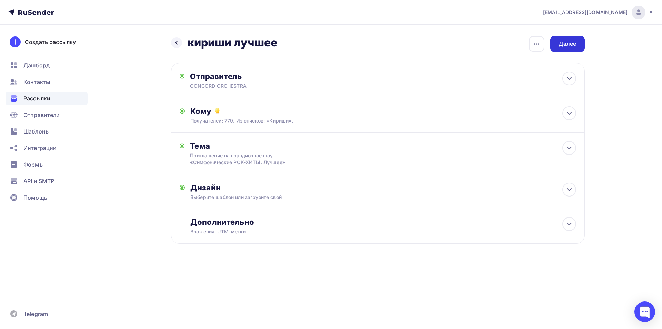
click at [556, 44] on div "Далее" at bounding box center [567, 44] width 34 height 16
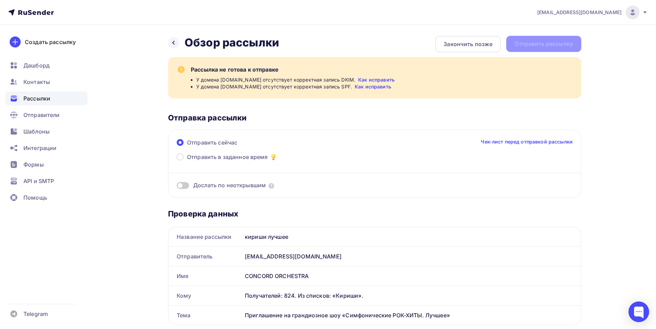
click at [91, 16] on nav "shedevru@yandex.ru Аккаунт Тарифы Выйти Создать рассылку Дашборд Контакты Рассы…" at bounding box center [328, 12] width 656 height 25
click at [359, 86] on link "Как исправить" at bounding box center [373, 86] width 37 height 7
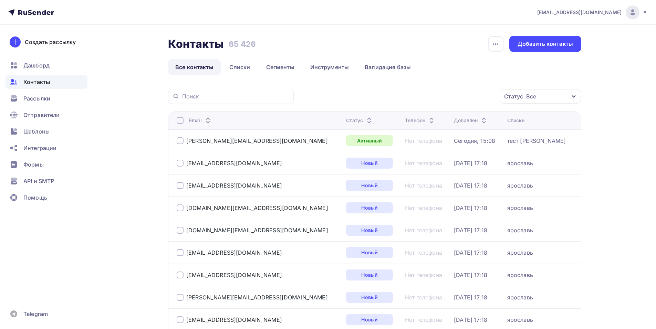
click at [608, 15] on span "[EMAIL_ADDRESS][DOMAIN_NAME]" at bounding box center [579, 12] width 84 height 7
click at [566, 42] on link "[DEMOGRAPHIC_DATA]" at bounding box center [586, 44] width 116 height 14
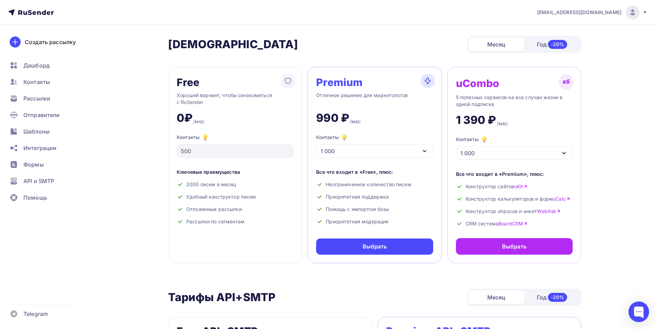
click at [586, 15] on span "[EMAIL_ADDRESS][DOMAIN_NAME]" at bounding box center [579, 12] width 84 height 7
click at [558, 44] on span "[DEMOGRAPHIC_DATA]" at bounding box center [576, 44] width 63 height 8
click at [604, 12] on span "[EMAIL_ADDRESS][DOMAIN_NAME]" at bounding box center [579, 12] width 84 height 7
click at [573, 33] on link "Аккаунт" at bounding box center [586, 30] width 116 height 14
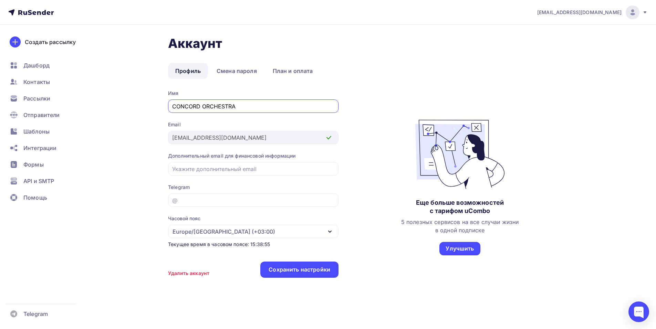
scroll to position [3, 0]
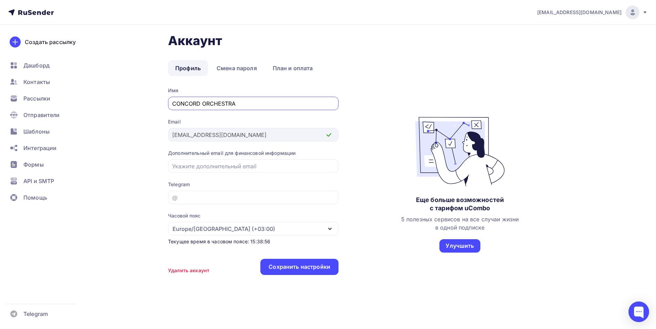
click at [609, 12] on span "[EMAIL_ADDRESS][DOMAIN_NAME]" at bounding box center [579, 12] width 84 height 7
click at [576, 44] on link "[DEMOGRAPHIC_DATA]" at bounding box center [586, 44] width 116 height 14
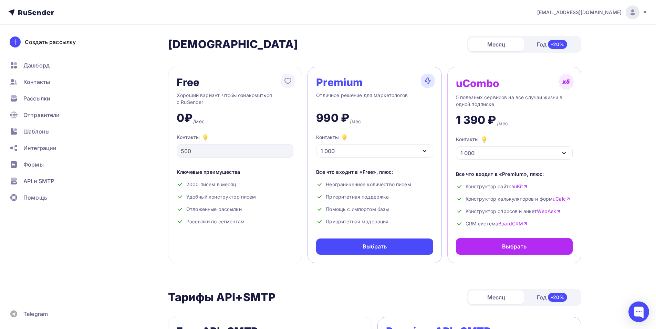
click at [584, 14] on span "[EMAIL_ADDRESS][DOMAIN_NAME]" at bounding box center [579, 12] width 84 height 7
click at [551, 28] on span "Аккаунт" at bounding box center [556, 30] width 23 height 8
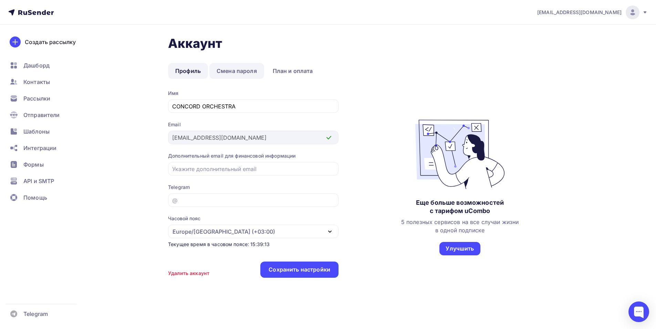
click at [228, 70] on link "Смена пароля" at bounding box center [236, 71] width 55 height 16
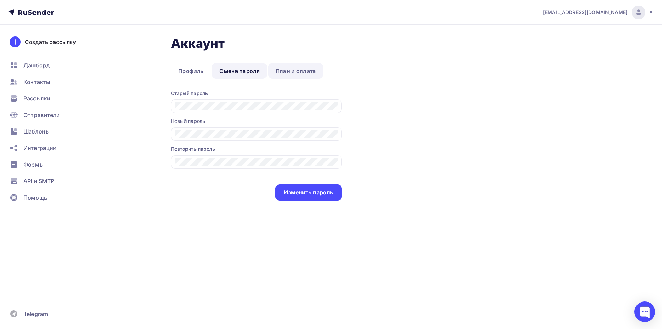
click at [297, 70] on link "План и оплата" at bounding box center [295, 71] width 55 height 16
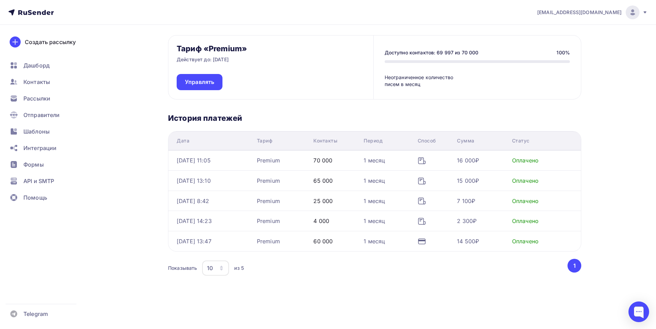
scroll to position [55, 0]
drag, startPoint x: 502, startPoint y: 161, endPoint x: 163, endPoint y: 157, distance: 338.7
click at [163, 157] on div "Аккаунт Профиль Смена пароля План и оплата Профиль Смена пароля План и оплата Т…" at bounding box center [328, 149] width 565 height 359
click at [237, 132] on th "Дата" at bounding box center [211, 141] width 86 height 19
click at [39, 195] on span "Помощь" at bounding box center [35, 198] width 24 height 8
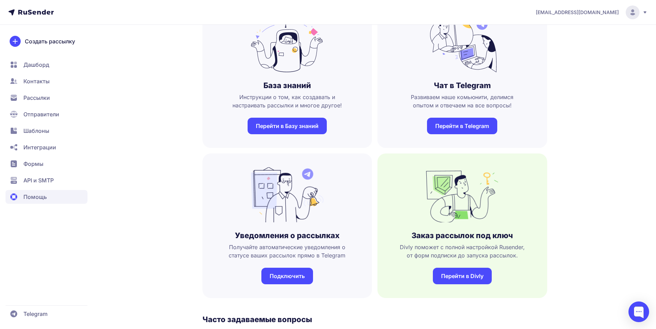
scroll to position [34, 0]
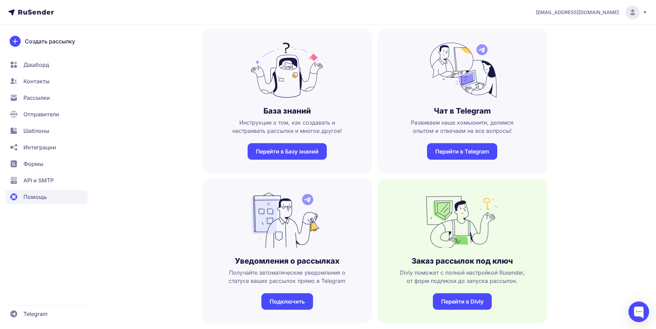
click at [450, 142] on div "Чат в Telegram Развиваем наше комьюнити, делимся опытом и отвечаем на все вопро…" at bounding box center [463, 101] width 170 height 145
click at [447, 152] on link "Перейти в Telegram" at bounding box center [462, 151] width 70 height 17
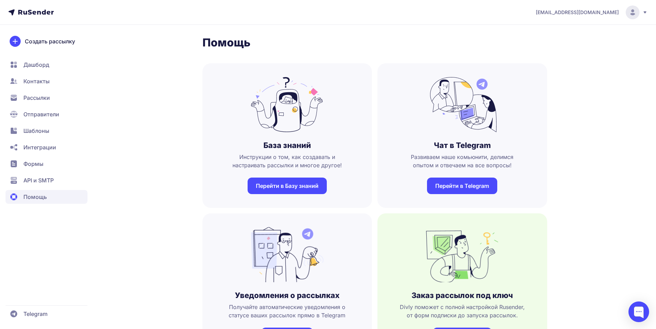
click at [645, 16] on div "[EMAIL_ADDRESS][DOMAIN_NAME]" at bounding box center [592, 13] width 112 height 14
click at [565, 36] on span "Аккаунт" at bounding box center [557, 34] width 22 height 8
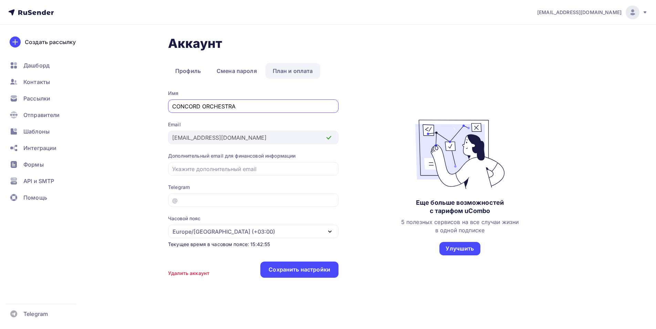
click at [286, 65] on link "План и оплата" at bounding box center [293, 71] width 55 height 16
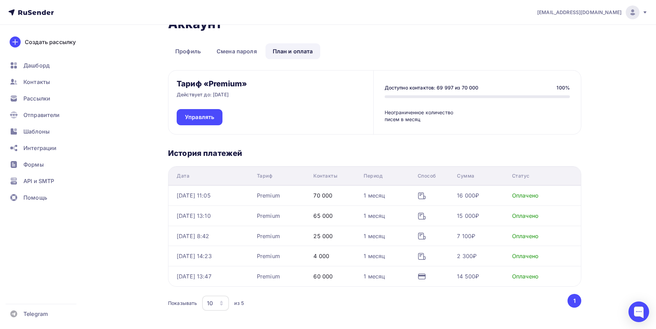
scroll to position [55, 0]
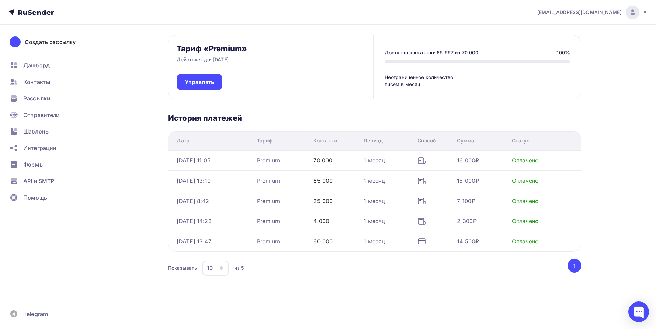
drag, startPoint x: 176, startPoint y: 162, endPoint x: 352, endPoint y: 161, distance: 176.4
click at [352, 161] on tr "02.09.2025, 11:05 Premium 70 000 1 месяц 16 000₽ Оплачено" at bounding box center [374, 161] width 413 height 20
click at [354, 161] on div "70 000" at bounding box center [336, 160] width 45 height 8
click at [54, 100] on div "Рассылки" at bounding box center [47, 99] width 82 height 14
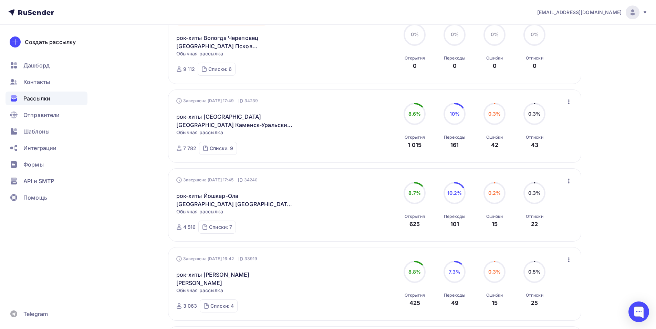
scroll to position [586, 0]
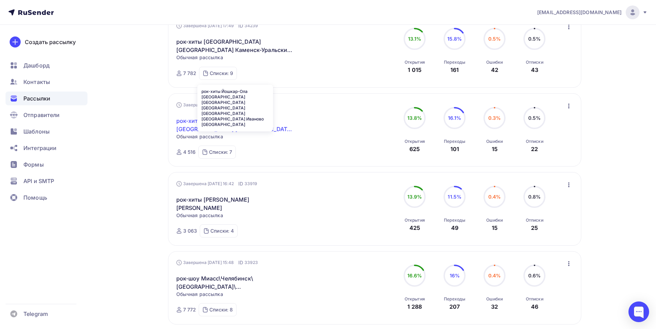
click at [243, 119] on link "рок-хиты Йошкар-Ола Ульяновск Саранск Нижний Новгород Владимир Ярославль Иванов…" at bounding box center [235, 125] width 118 height 17
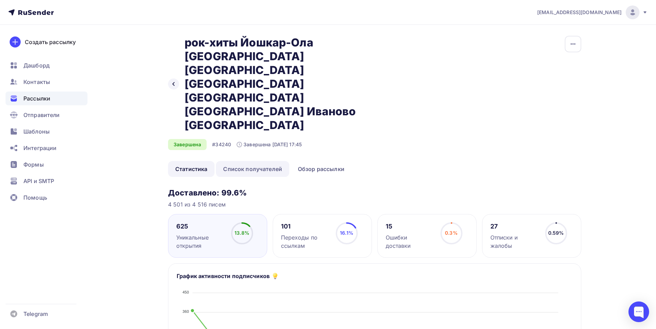
click at [237, 161] on link "Список получателей" at bounding box center [252, 169] width 73 height 16
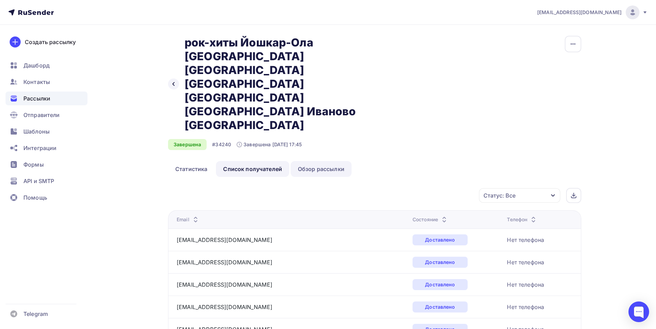
click at [328, 161] on link "Обзор рассылки" at bounding box center [321, 169] width 61 height 16
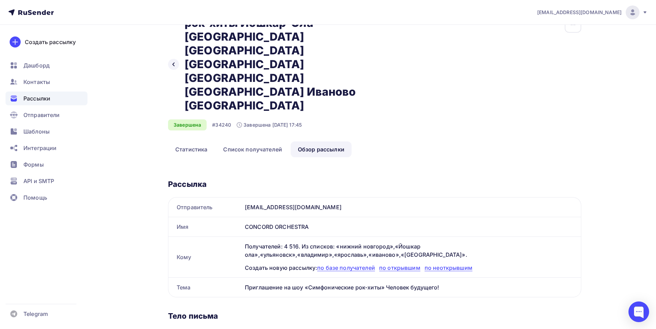
scroll to position [34, 0]
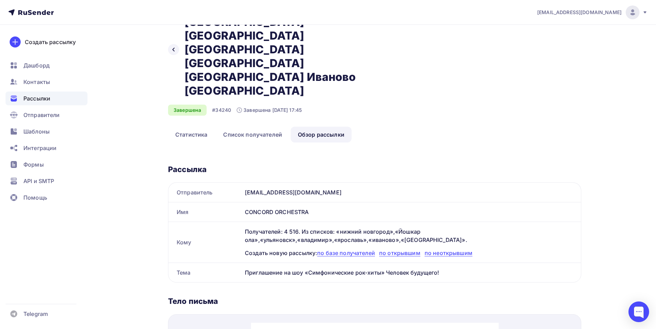
drag, startPoint x: 249, startPoint y: 152, endPoint x: 332, endPoint y: 151, distance: 83.0
click at [332, 183] on div "[EMAIL_ADDRESS][DOMAIN_NAME]" at bounding box center [411, 192] width 339 height 19
click at [335, 183] on div "[EMAIL_ADDRESS][DOMAIN_NAME]" at bounding box center [411, 192] width 339 height 19
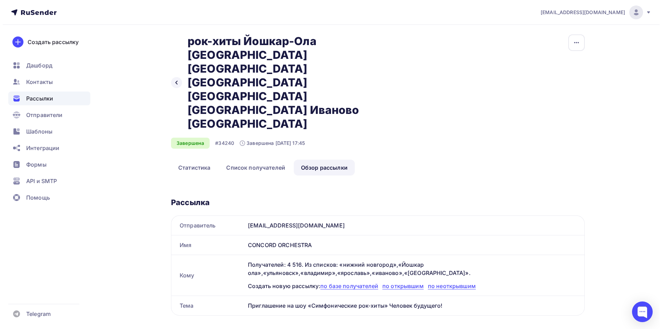
scroll to position [0, 0]
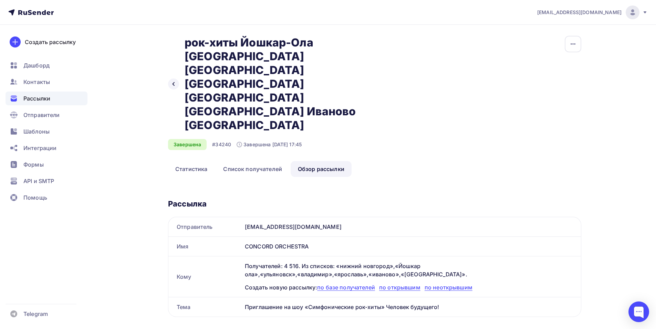
click at [616, 12] on span "[EMAIL_ADDRESS][DOMAIN_NAME]" at bounding box center [579, 12] width 84 height 7
click at [564, 32] on span "Аккаунт" at bounding box center [556, 30] width 23 height 8
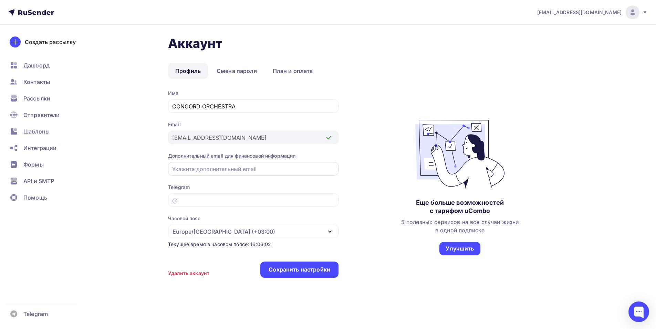
click at [232, 168] on input "email" at bounding box center [253, 169] width 163 height 8
click at [361, 152] on div "Имя CONCORD ORCHESTRA Email shedevru@yandex.ru Дополнительный email для финансо…" at bounding box center [374, 187] width 413 height 195
click at [190, 171] on input "email" at bounding box center [253, 169] width 163 height 8
paste input "popandopulo@concordorchestra.ru"
type input "popandopulo@concordorchestra.ru"
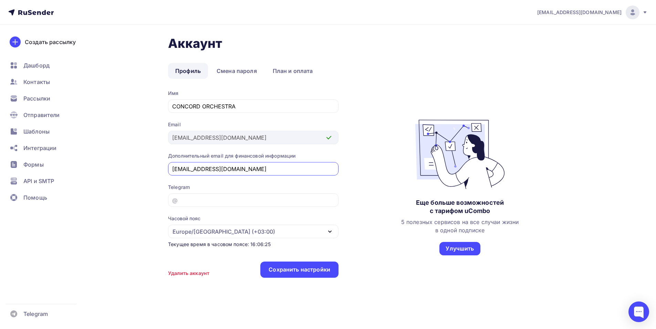
drag, startPoint x: 277, startPoint y: 168, endPoint x: 113, endPoint y: 167, distance: 164.4
click at [113, 167] on div "Аккаунт Профиль Смена пароля План и оплата Профиль Смена пароля План и оплата И…" at bounding box center [328, 178] width 565 height 307
click at [31, 98] on span "Рассылки" at bounding box center [36, 98] width 27 height 8
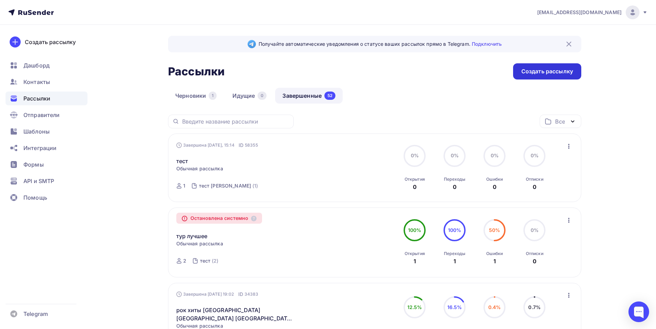
click at [528, 73] on div "Создать рассылку" at bounding box center [548, 72] width 52 height 8
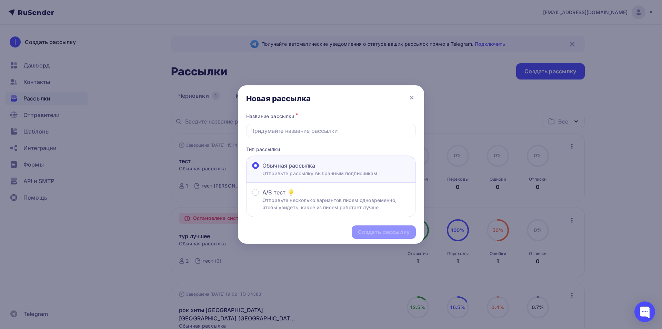
click at [305, 64] on div at bounding box center [331, 164] width 662 height 329
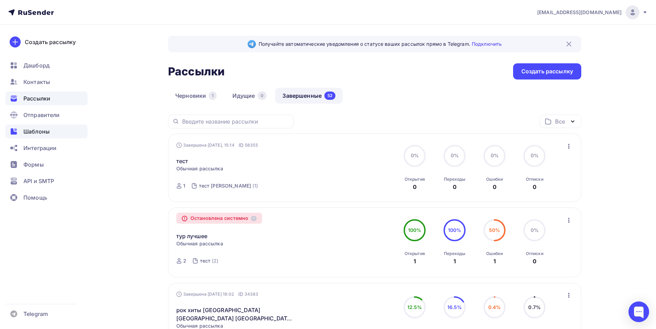
click at [38, 132] on span "Шаблоны" at bounding box center [36, 131] width 26 height 8
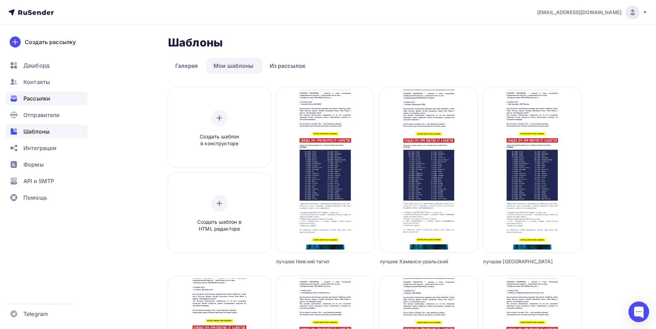
click at [47, 98] on span "Рассылки" at bounding box center [36, 98] width 27 height 8
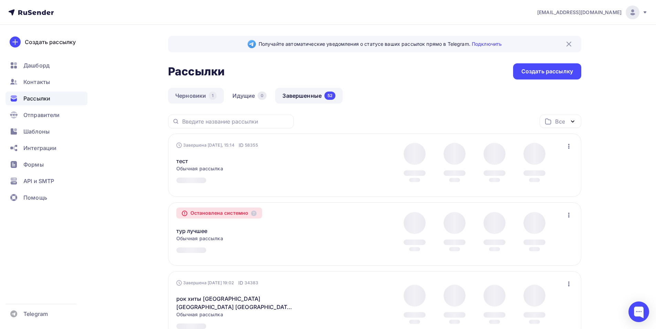
click at [199, 97] on link "Черновики 1" at bounding box center [196, 96] width 56 height 16
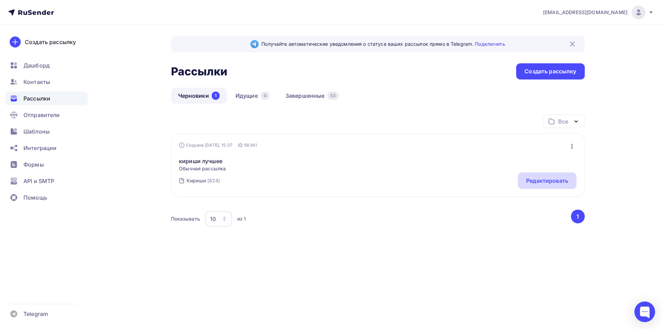
click at [541, 186] on div "Редактировать" at bounding box center [547, 181] width 59 height 17
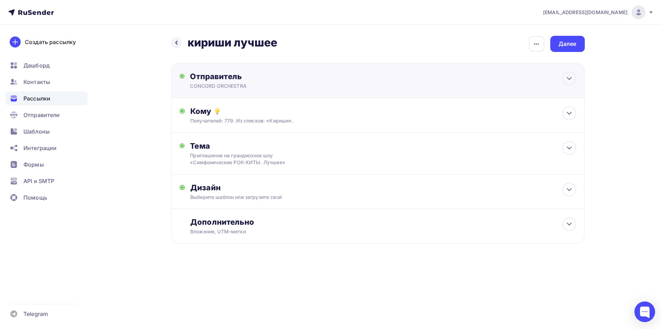
click at [252, 83] on div "CONCORD ORCHESTRA" at bounding box center [257, 86] width 134 height 7
type input "CONCORD ORCHESTRA"
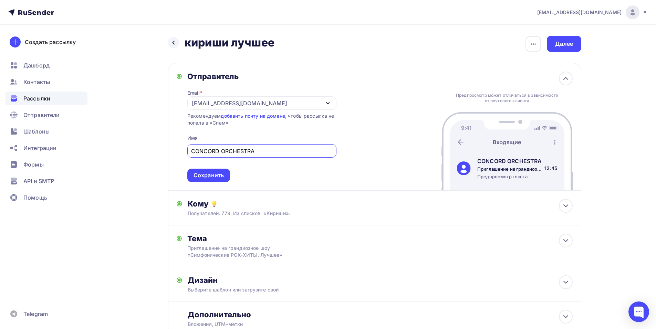
click at [240, 100] on div "[EMAIL_ADDRESS][DOMAIN_NAME]" at bounding box center [239, 103] width 95 height 8
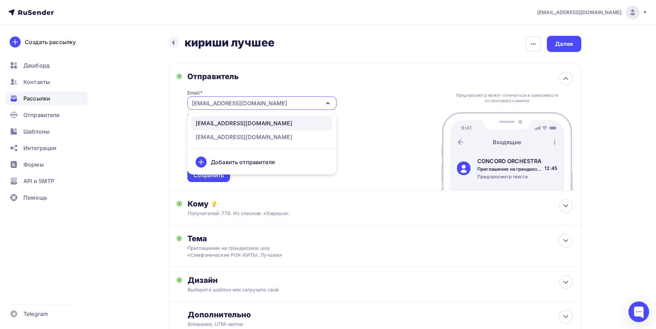
click at [236, 159] on div "Добавить отправителя" at bounding box center [243, 162] width 64 height 8
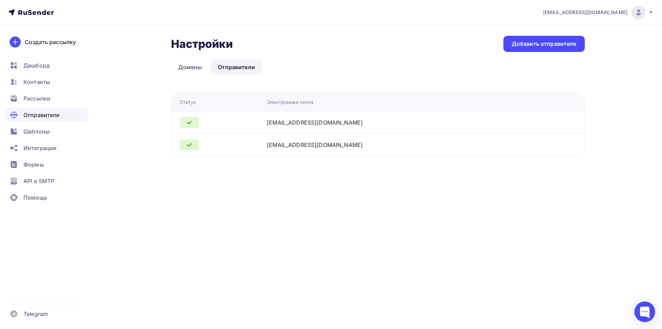
click at [192, 125] on icon at bounding box center [189, 123] width 8 height 8
click at [533, 48] on div "Добавить отправителя" at bounding box center [543, 44] width 81 height 16
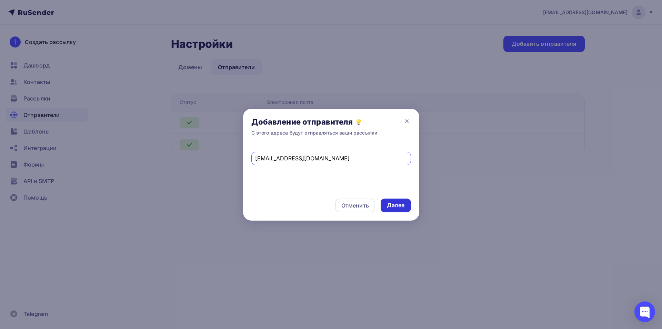
type input "popandopulo@concordorchestra.ru"
click at [393, 206] on div "Далее" at bounding box center [396, 206] width 18 height 8
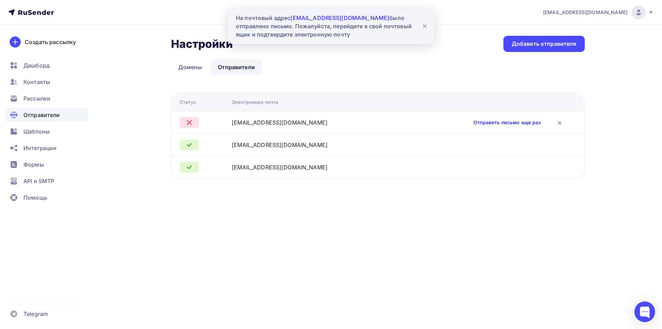
click at [499, 121] on link "Отправить письмо еще раз" at bounding box center [506, 122] width 67 height 7
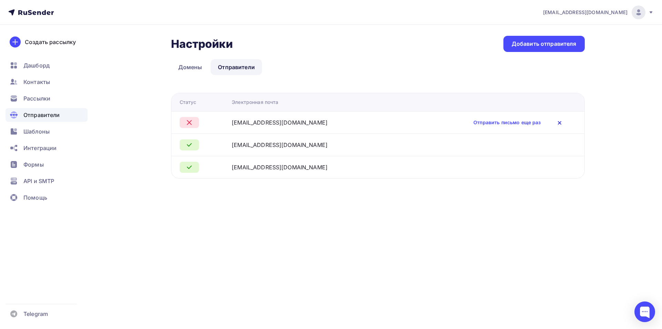
click at [556, 123] on icon at bounding box center [559, 123] width 8 height 8
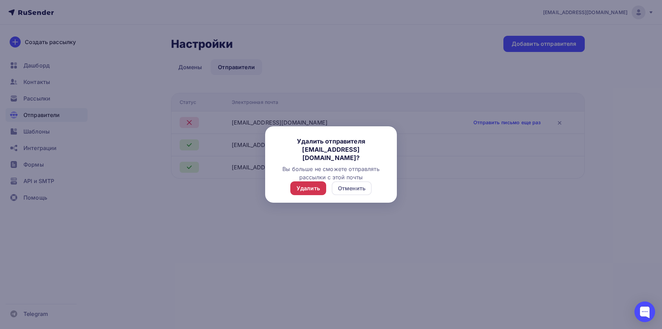
click at [305, 188] on div "Удалить" at bounding box center [307, 188] width 23 height 8
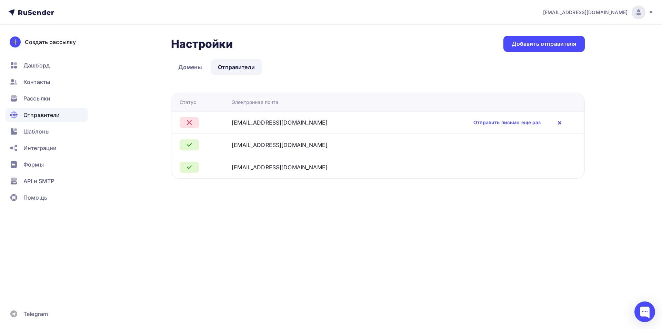
click at [559, 123] on icon at bounding box center [559, 123] width 3 height 3
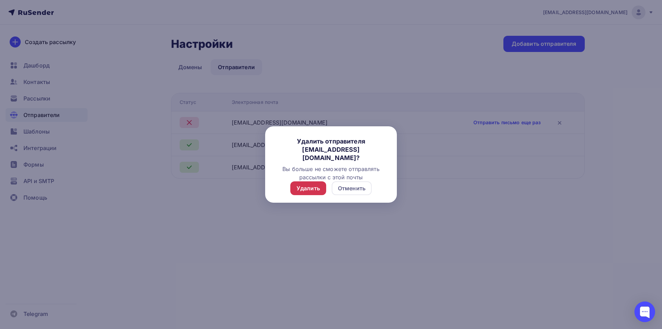
click at [300, 189] on div "Удалить" at bounding box center [307, 188] width 23 height 8
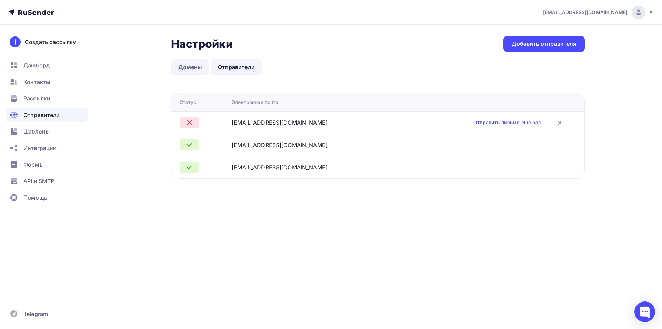
click at [185, 69] on link "Домены" at bounding box center [190, 67] width 39 height 16
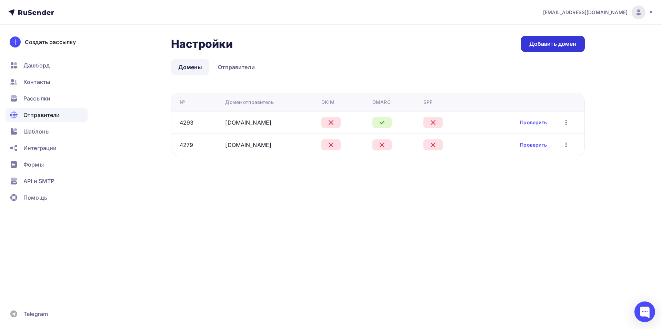
click at [550, 43] on div "Добавить домен" at bounding box center [552, 44] width 47 height 8
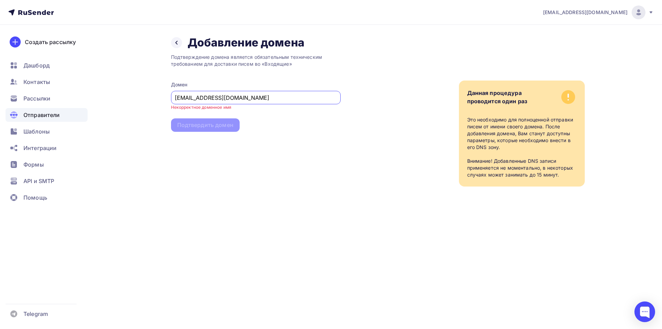
type input "[EMAIL_ADDRESS][DOMAIN_NAME]"
click at [233, 134] on div "Подтверждение домена является обязательным техническим требованием для доставки…" at bounding box center [256, 118] width 170 height 137
click at [198, 126] on div "Подтверждение домена является обязательным техническим требованием для доставки…" at bounding box center [256, 118] width 170 height 137
click at [268, 96] on input "[EMAIL_ADDRESS][DOMAIN_NAME]" at bounding box center [256, 98] width 162 height 8
click at [213, 127] on div "Подтверждение домена является обязательным техническим требованием для доставки…" at bounding box center [256, 118] width 170 height 137
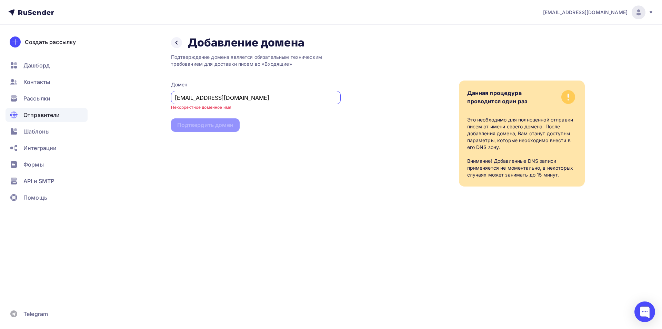
drag, startPoint x: 267, startPoint y: 97, endPoint x: 111, endPoint y: 101, distance: 156.1
click at [111, 101] on div "Назад Добавление домена Добавление домена Подтверждение домена является обязате…" at bounding box center [331, 119] width 565 height 189
click at [212, 154] on div "Подтверждение домена является обязательным техническим требованием для доставки…" at bounding box center [256, 118] width 170 height 137
paste input "[EMAIL_ADDRESS][DOMAIN_NAME]"
type input "[EMAIL_ADDRESS][DOMAIN_NAME]"
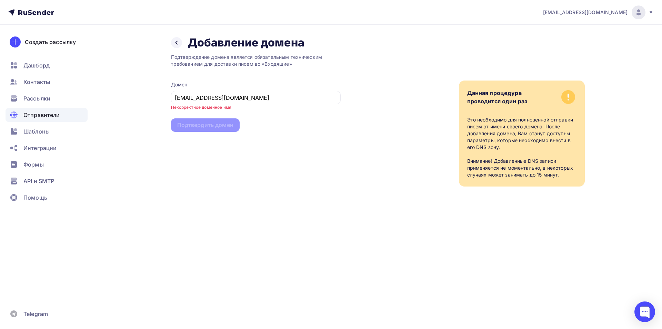
drag, startPoint x: 470, startPoint y: 135, endPoint x: 529, endPoint y: 147, distance: 59.5
click at [529, 147] on div "Это необходимо для полноценной отправки писем от имени своего домена. После доб…" at bounding box center [521, 147] width 109 height 62
click at [529, 146] on div "Это необходимо для полноценной отправки писем от имени своего домена. После доб…" at bounding box center [521, 147] width 109 height 62
drag, startPoint x: 464, startPoint y: 161, endPoint x: 564, endPoint y: 177, distance: 102.0
click at [564, 177] on div "Данная процедура проводится один раз Это необходимо для полноценной отправки пи…" at bounding box center [522, 134] width 126 height 106
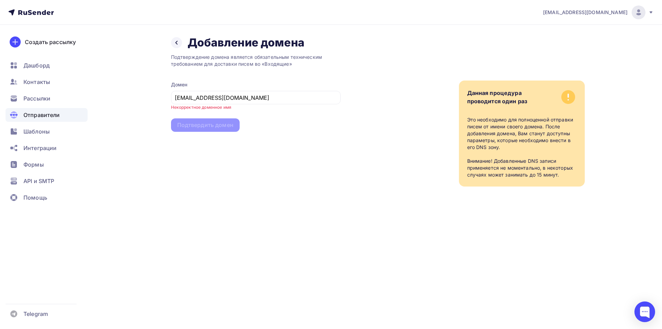
drag, startPoint x: 285, startPoint y: 93, endPoint x: 153, endPoint y: 90, distance: 132.0
click at [151, 94] on div "Назад Добавление домена Добавление домена Подтверждение домена является обязате…" at bounding box center [331, 119] width 565 height 189
click at [175, 45] on div at bounding box center [176, 42] width 11 height 11
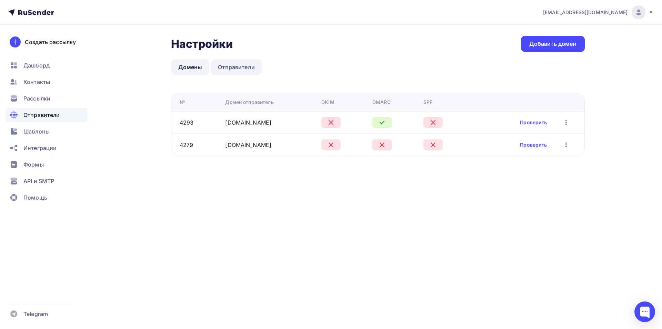
click at [237, 69] on link "Отправители" at bounding box center [236, 67] width 51 height 16
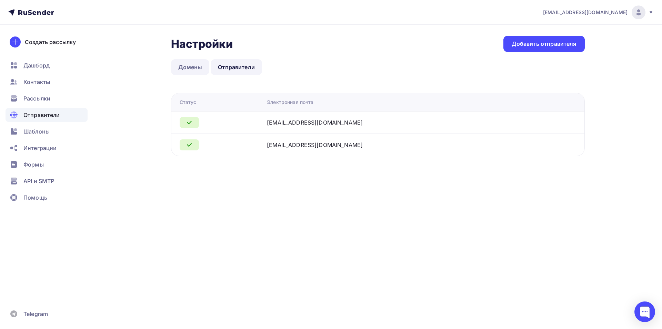
click at [199, 68] on link "Домены" at bounding box center [190, 67] width 39 height 16
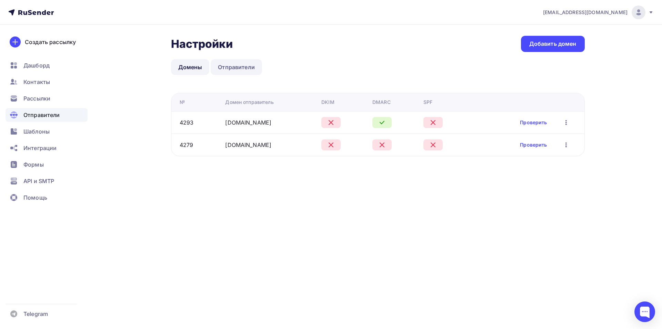
click at [244, 63] on link "Отправители" at bounding box center [236, 67] width 51 height 16
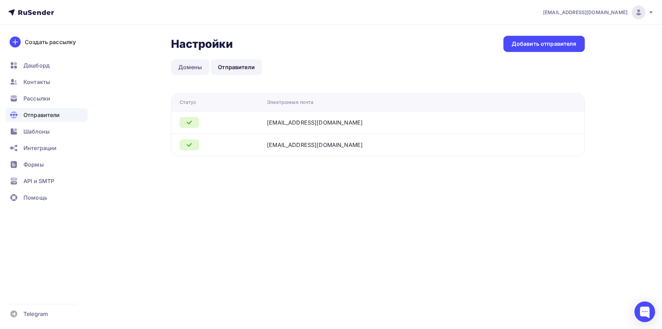
click at [185, 69] on link "Домены" at bounding box center [190, 67] width 39 height 16
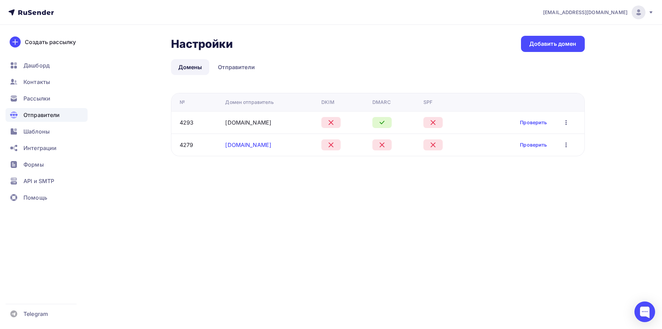
click at [271, 144] on link "[DOMAIN_NAME]" at bounding box center [248, 145] width 46 height 7
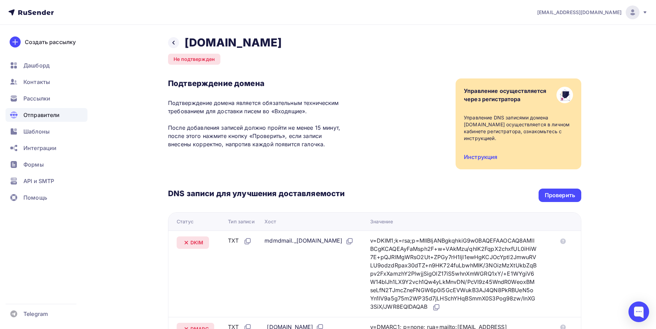
click at [165, 39] on div "Назад [DOMAIN_NAME] Не подтвержден Подтверждение домена Подтверждение домена яв…" at bounding box center [328, 258] width 565 height 467
click at [173, 43] on icon at bounding box center [174, 43] width 6 height 6
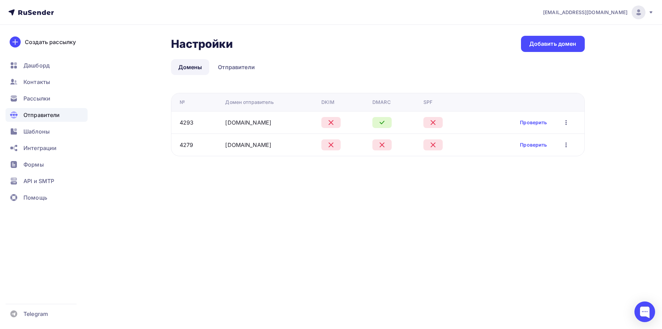
click at [225, 142] on link "[DOMAIN_NAME]" at bounding box center [248, 145] width 46 height 7
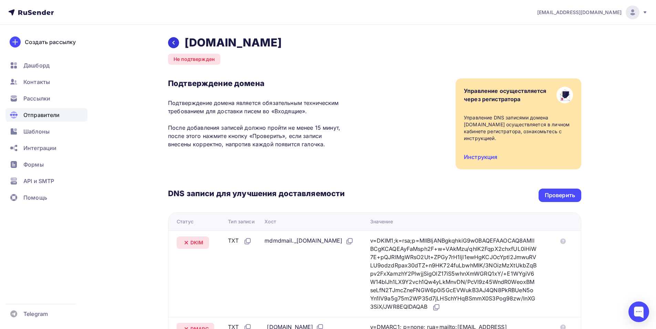
click at [173, 40] on icon at bounding box center [174, 43] width 6 height 6
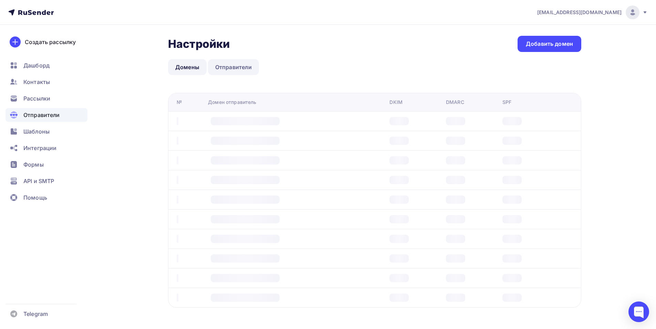
click at [246, 71] on link "Отправители" at bounding box center [233, 67] width 51 height 16
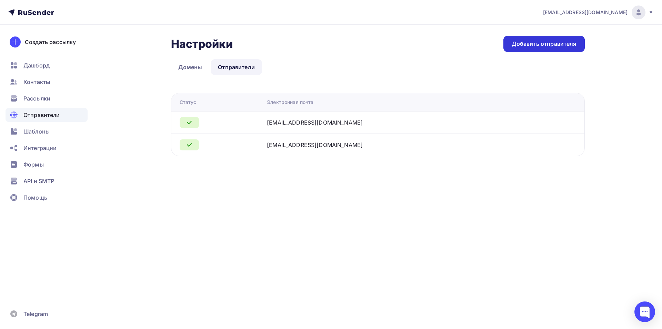
click at [553, 43] on div "Добавить отправителя" at bounding box center [543, 44] width 65 height 8
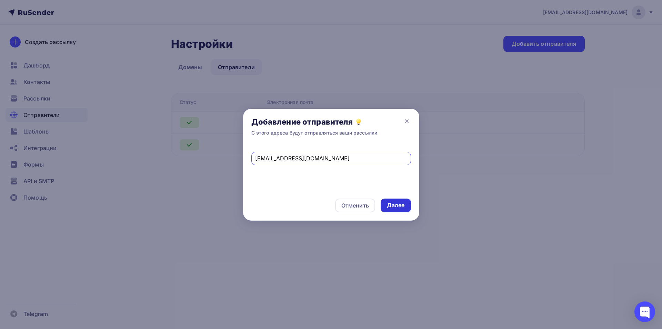
type input "[EMAIL_ADDRESS][DOMAIN_NAME]"
click at [394, 202] on div "Далее" at bounding box center [396, 206] width 18 height 8
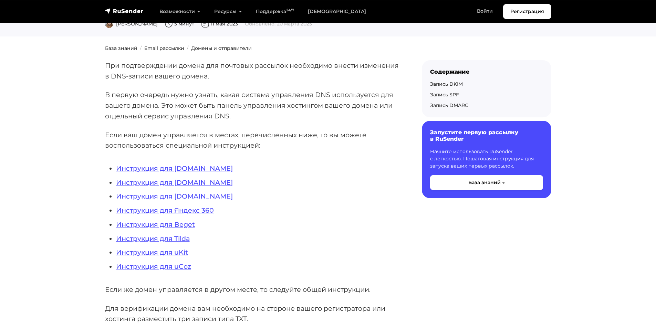
scroll to position [103, 0]
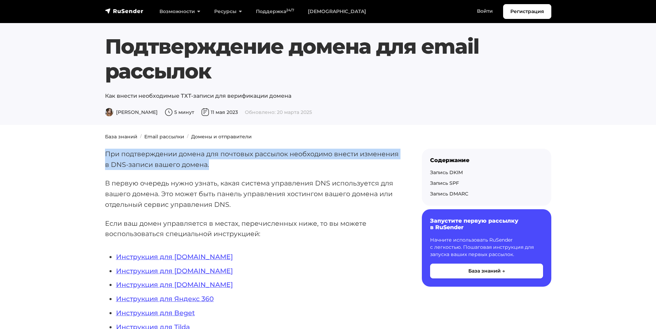
drag, startPoint x: 99, startPoint y: 153, endPoint x: 229, endPoint y: 168, distance: 130.4
click at [232, 165] on p "При подтверждении домена для почтовых рассылок необходимо внести изменения в DN…" at bounding box center [252, 159] width 295 height 21
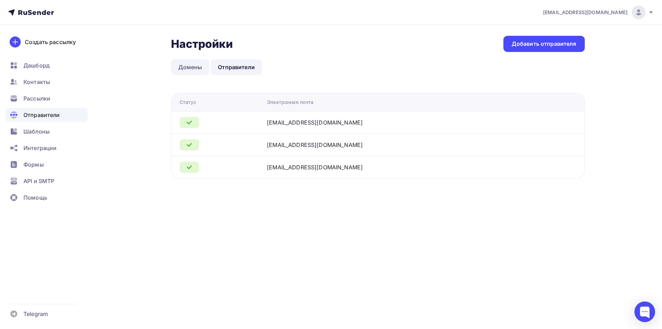
click at [198, 73] on link "Домены" at bounding box center [190, 67] width 39 height 16
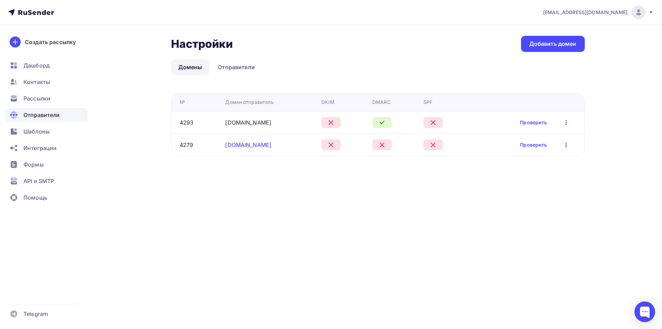
click at [246, 144] on link "[DOMAIN_NAME]" at bounding box center [248, 145] width 46 height 7
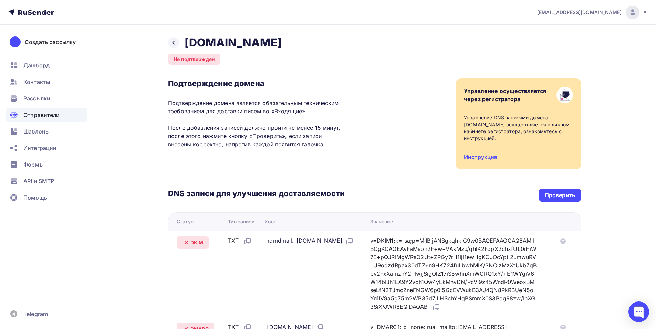
click at [626, 103] on div "[EMAIL_ADDRESS][DOMAIN_NAME] Аккаунт Тарифы Выйти Создать рассылку [GEOGRAPHIC_…" at bounding box center [328, 245] width 656 height 491
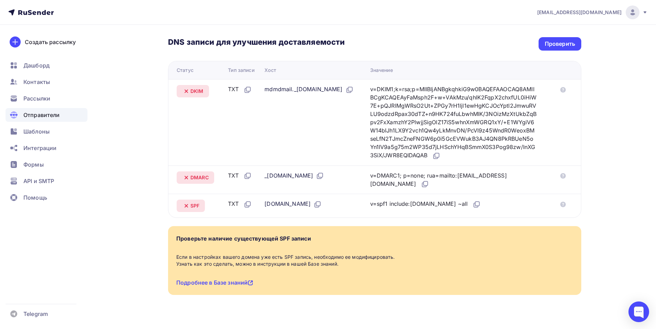
scroll to position [170, 0]
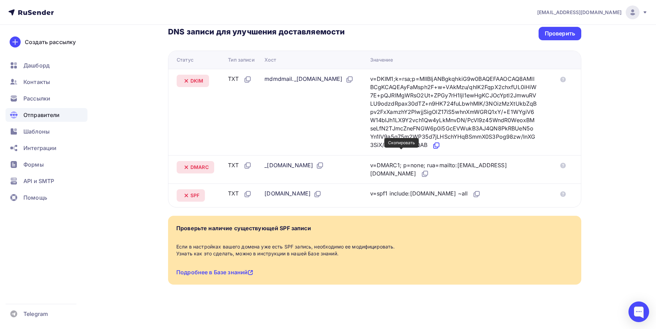
click at [432, 145] on icon at bounding box center [436, 146] width 8 height 8
click at [316, 297] on div "Назад [DOMAIN_NAME] Не подтвержден Подтверждение домена Подтверждение домена яв…" at bounding box center [374, 88] width 413 height 428
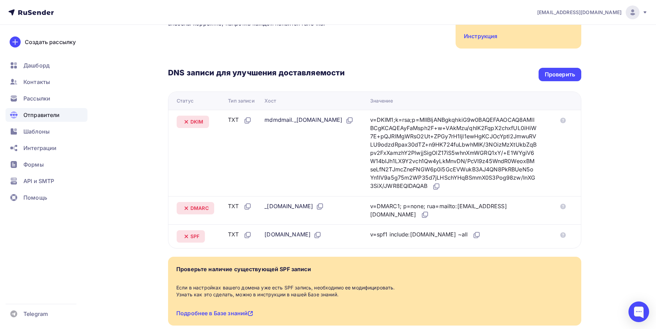
scroll to position [136, 0]
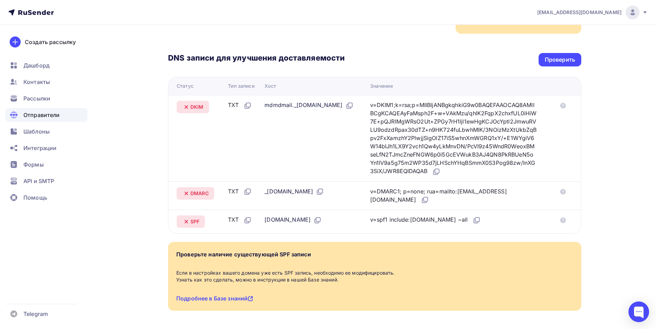
click at [148, 309] on div "Назад [DOMAIN_NAME] Не подтвержден Подтверждение домена Подтверждение домена яв…" at bounding box center [328, 122] width 565 height 467
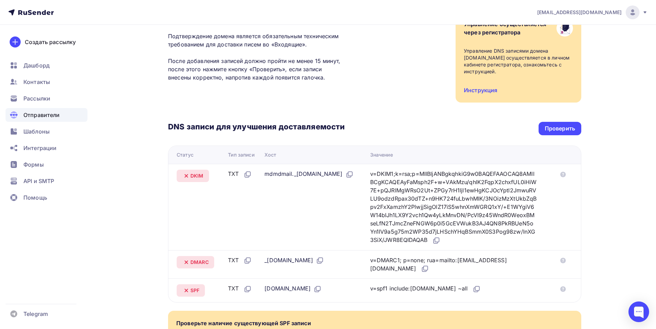
scroll to position [69, 0]
